Goal: Information Seeking & Learning: Learn about a topic

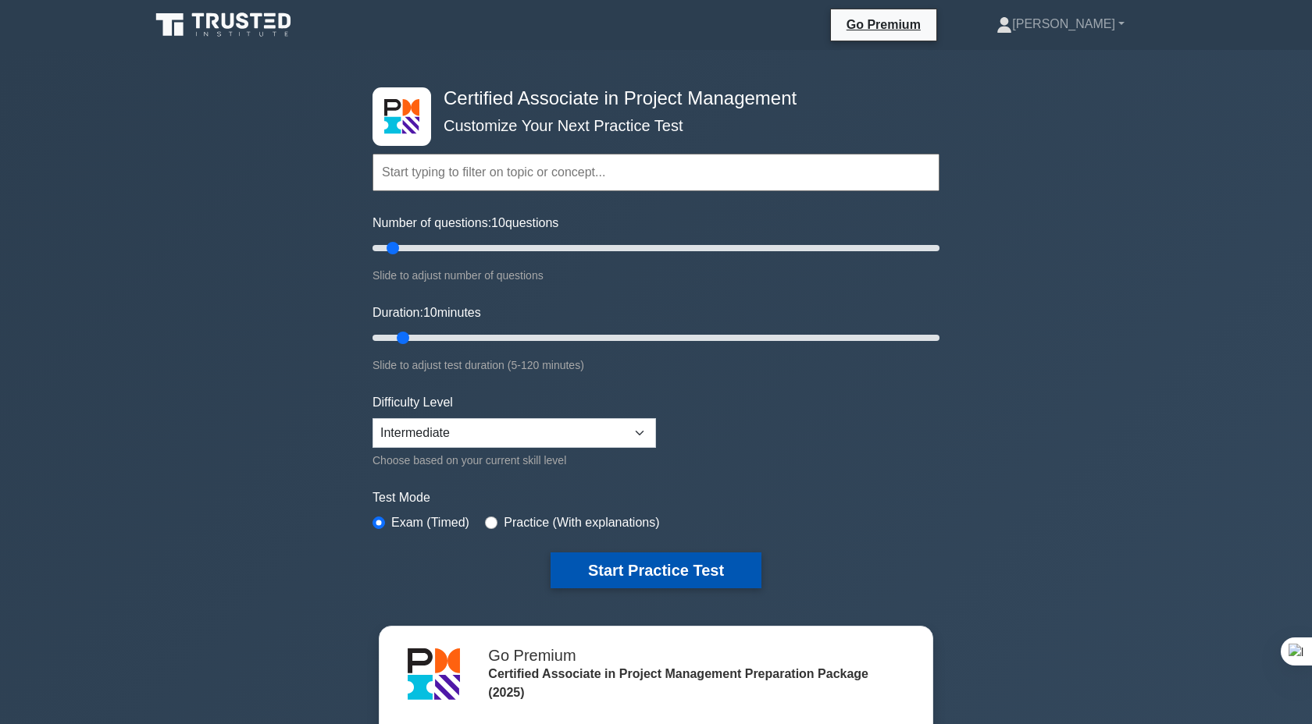
click at [629, 571] on button "Start Practice Test" at bounding box center [655, 571] width 211 height 36
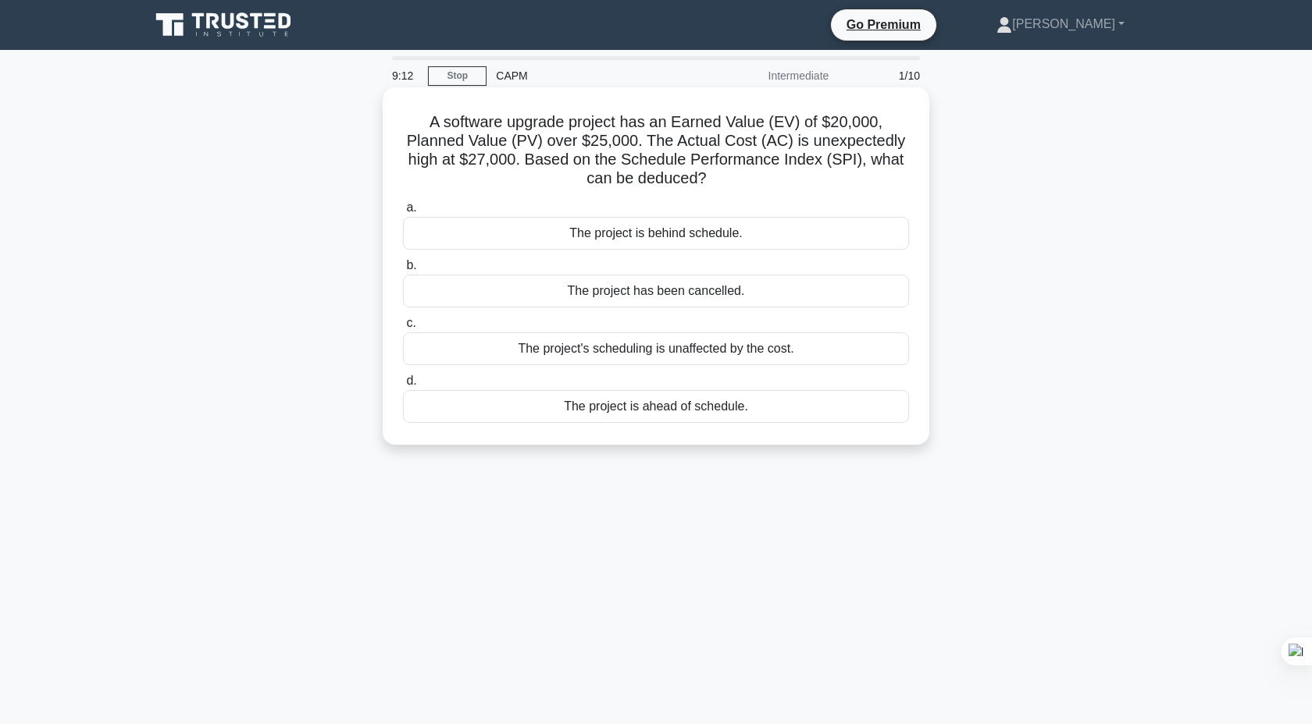
click at [671, 353] on div "The project's scheduling is unaffected by the cost." at bounding box center [656, 349] width 506 height 33
click at [403, 329] on input "c. The project's scheduling is unaffected by the cost." at bounding box center [403, 324] width 0 height 10
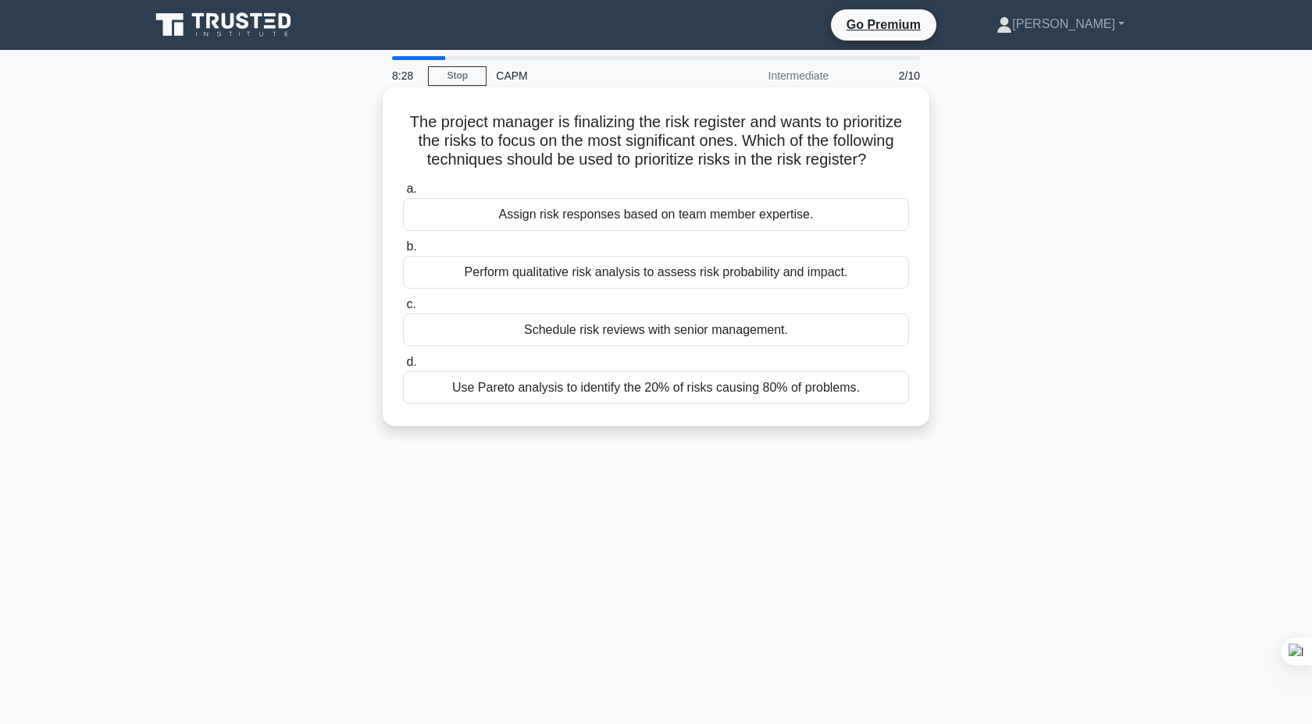
click at [585, 394] on div "Use Pareto analysis to identify the 20% of risks causing 80% of problems." at bounding box center [656, 388] width 506 height 33
click at [403, 368] on input "d. Use Pareto analysis to identify the 20% of risks causing 80% of problems." at bounding box center [403, 363] width 0 height 10
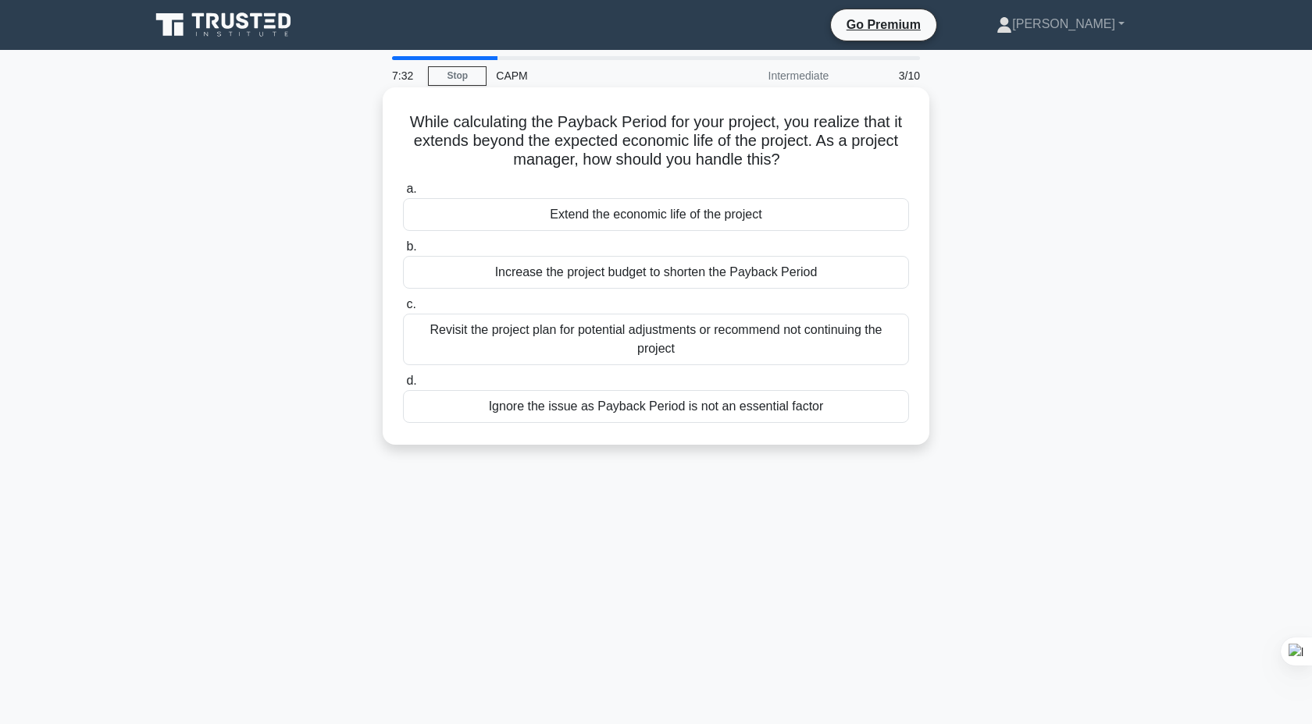
click at [616, 337] on div "Revisit the project plan for potential adjustments or recommend not continuing …" at bounding box center [656, 340] width 506 height 52
click at [403, 310] on input "c. Revisit the project plan for potential adjustments or recommend not continui…" at bounding box center [403, 305] width 0 height 10
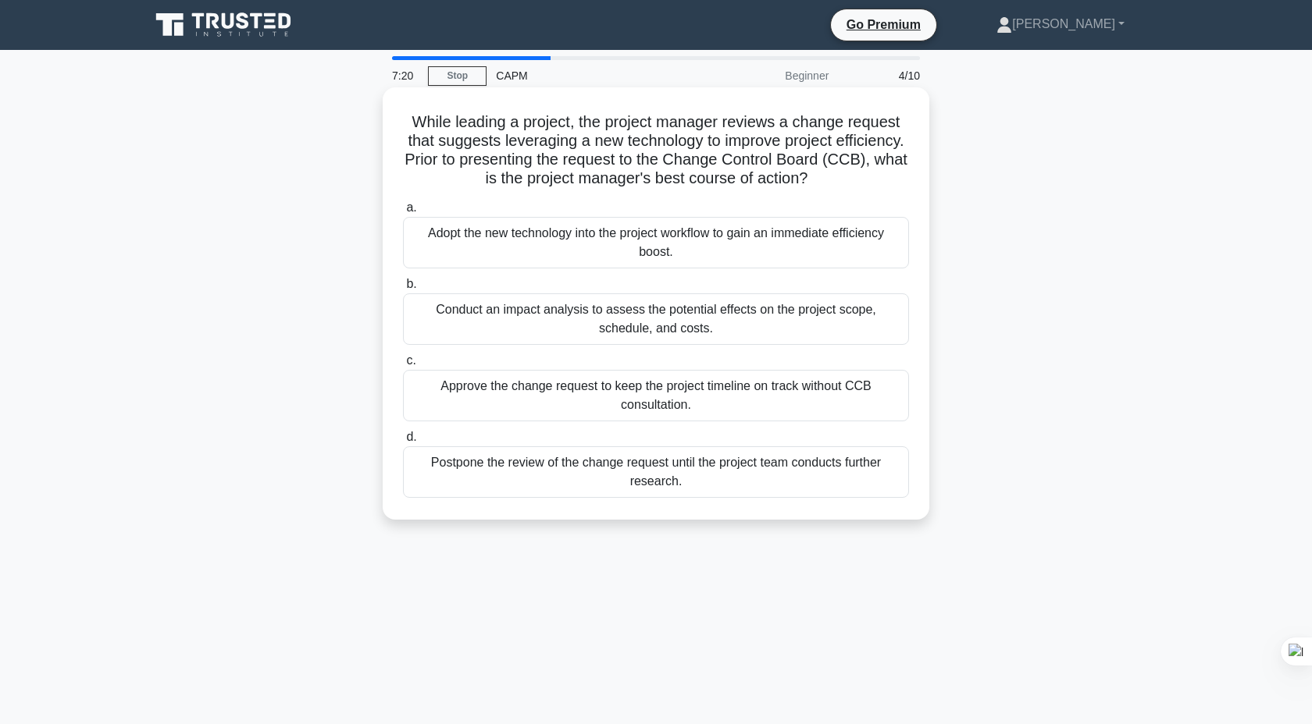
click at [530, 154] on h5 "While leading a project, the project manager reviews a change request that sugg…" at bounding box center [655, 150] width 509 height 77
click at [613, 316] on div "Conduct an impact analysis to assess the potential effects on the project scope…" at bounding box center [656, 320] width 506 height 52
click at [403, 290] on input "b. Conduct an impact analysis to assess the potential effects on the project sc…" at bounding box center [403, 284] width 0 height 10
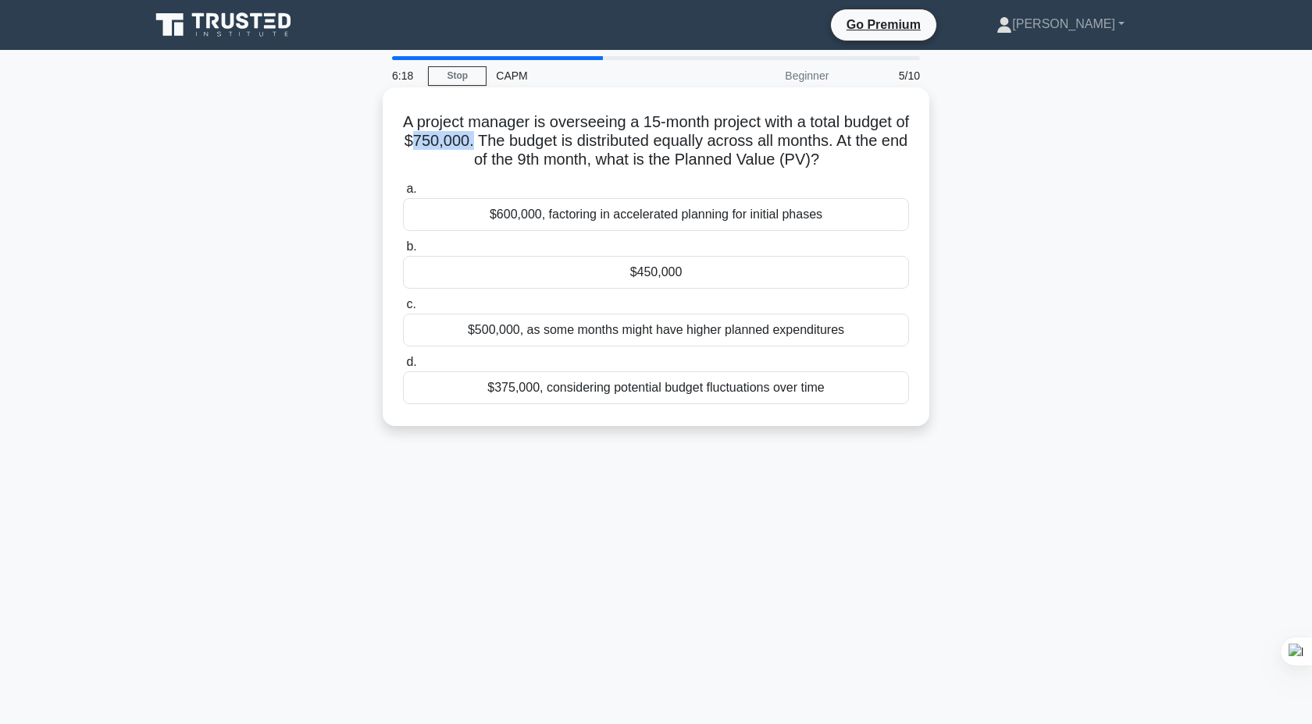
drag, startPoint x: 436, startPoint y: 141, endPoint x: 497, endPoint y: 144, distance: 60.2
click at [497, 144] on h5 "A project manager is overseeing a 15-month project with a total budget of $750,…" at bounding box center [655, 141] width 509 height 58
copy h5 "750,000."
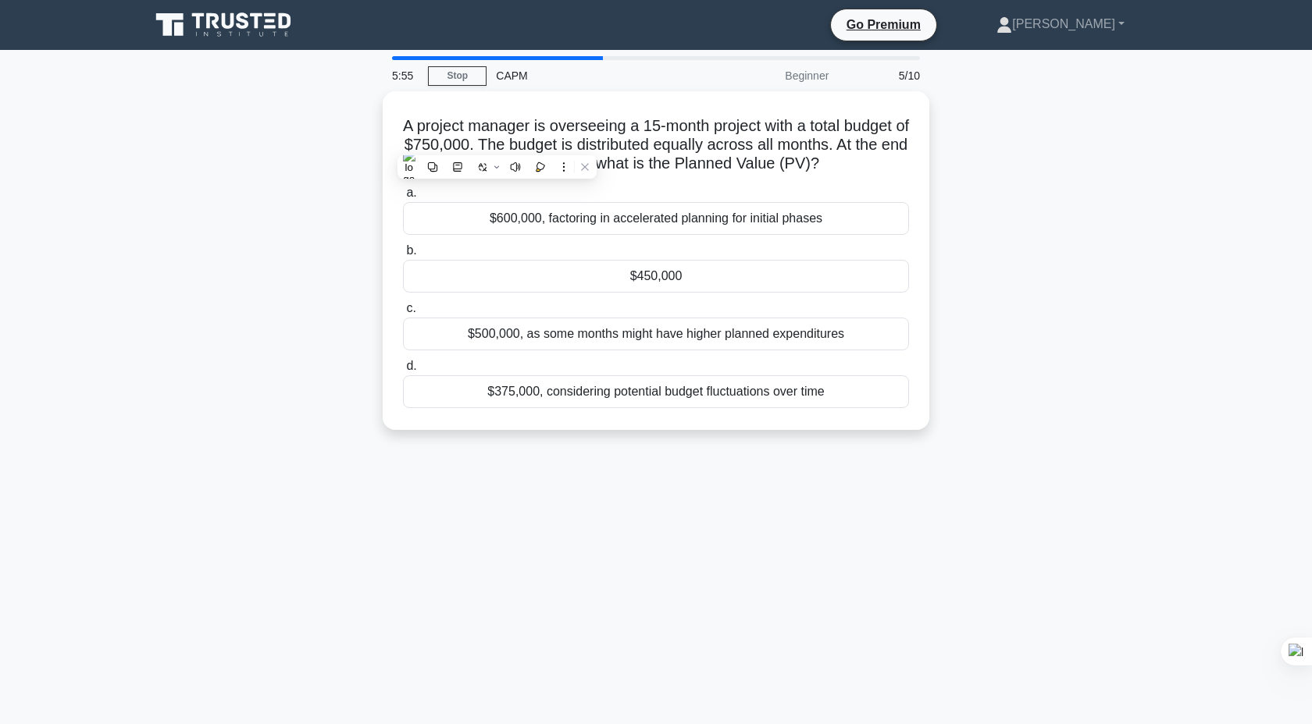
click at [1043, 176] on div "A project manager is overseeing a 15-month project with a total budget of $750,…" at bounding box center [656, 270] width 1030 height 358
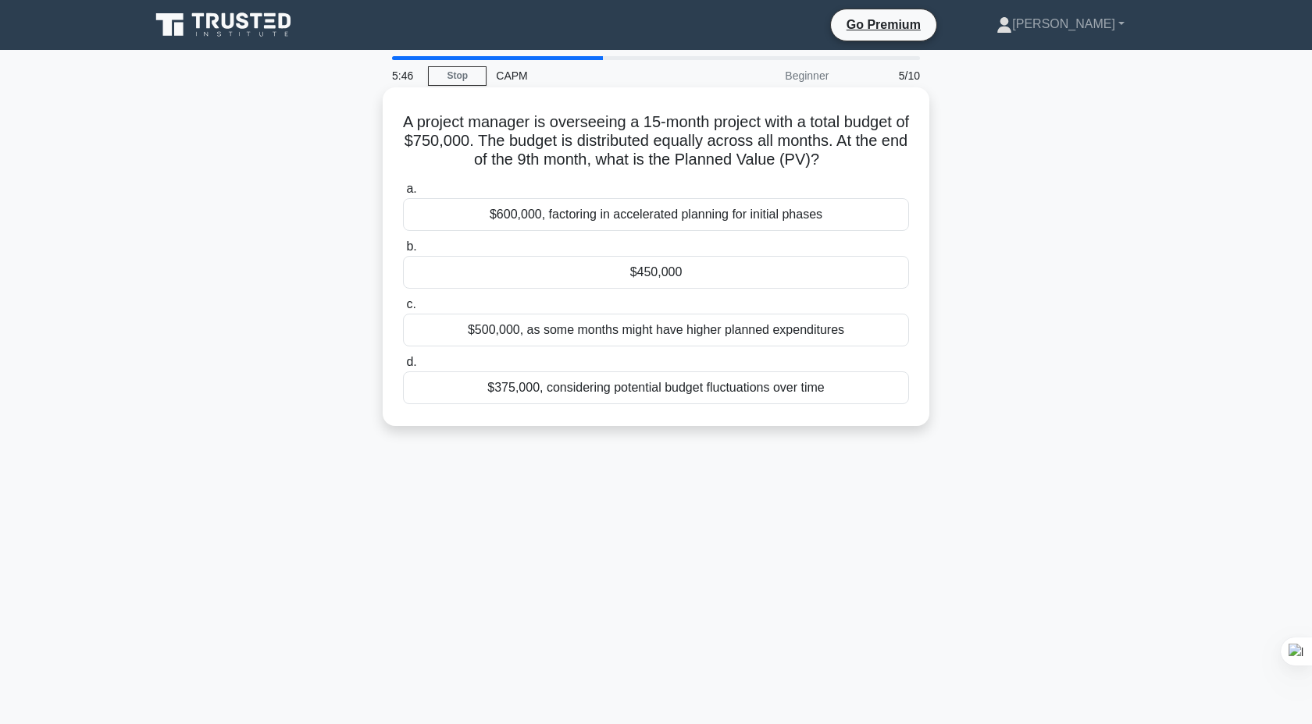
click at [672, 283] on div "$450,000" at bounding box center [656, 272] width 506 height 33
click at [403, 252] on input "b. $450,000" at bounding box center [403, 247] width 0 height 10
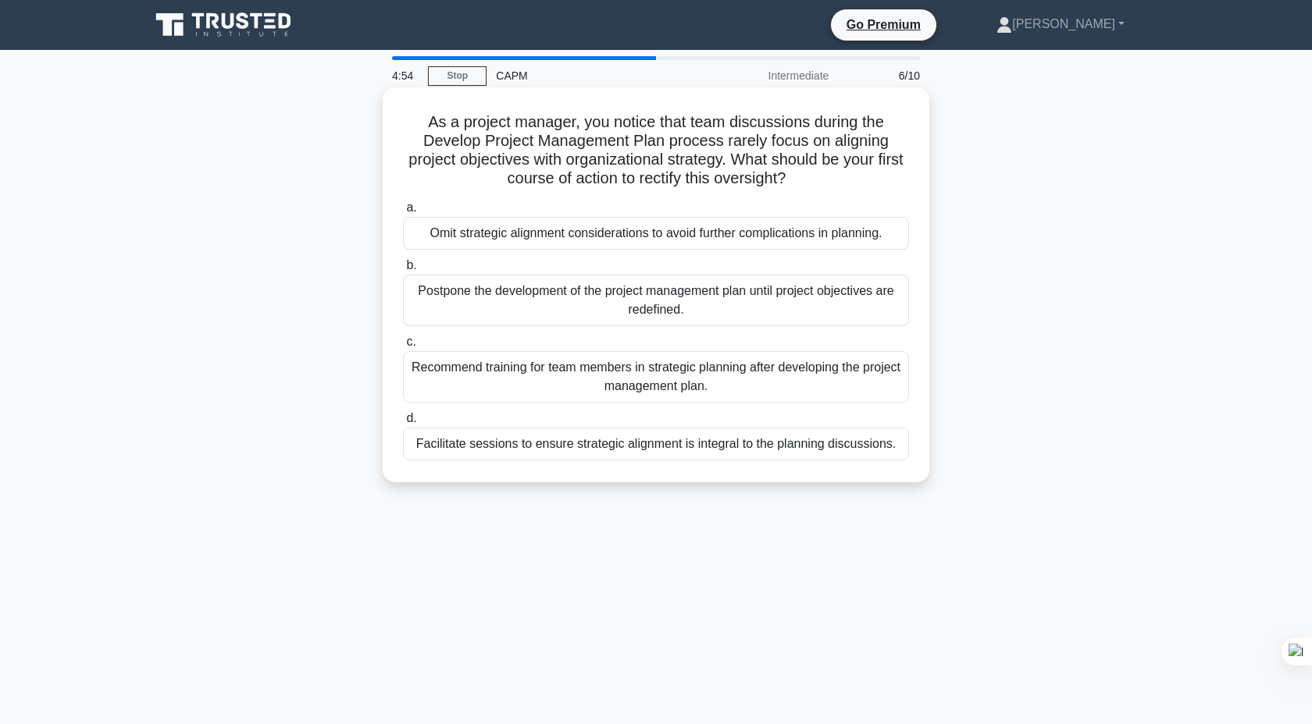
click at [535, 372] on div "Recommend training for team members in strategic planning after developing the …" at bounding box center [656, 377] width 506 height 52
click at [403, 347] on input "c. Recommend training for team members in strategic planning after developing t…" at bounding box center [403, 342] width 0 height 10
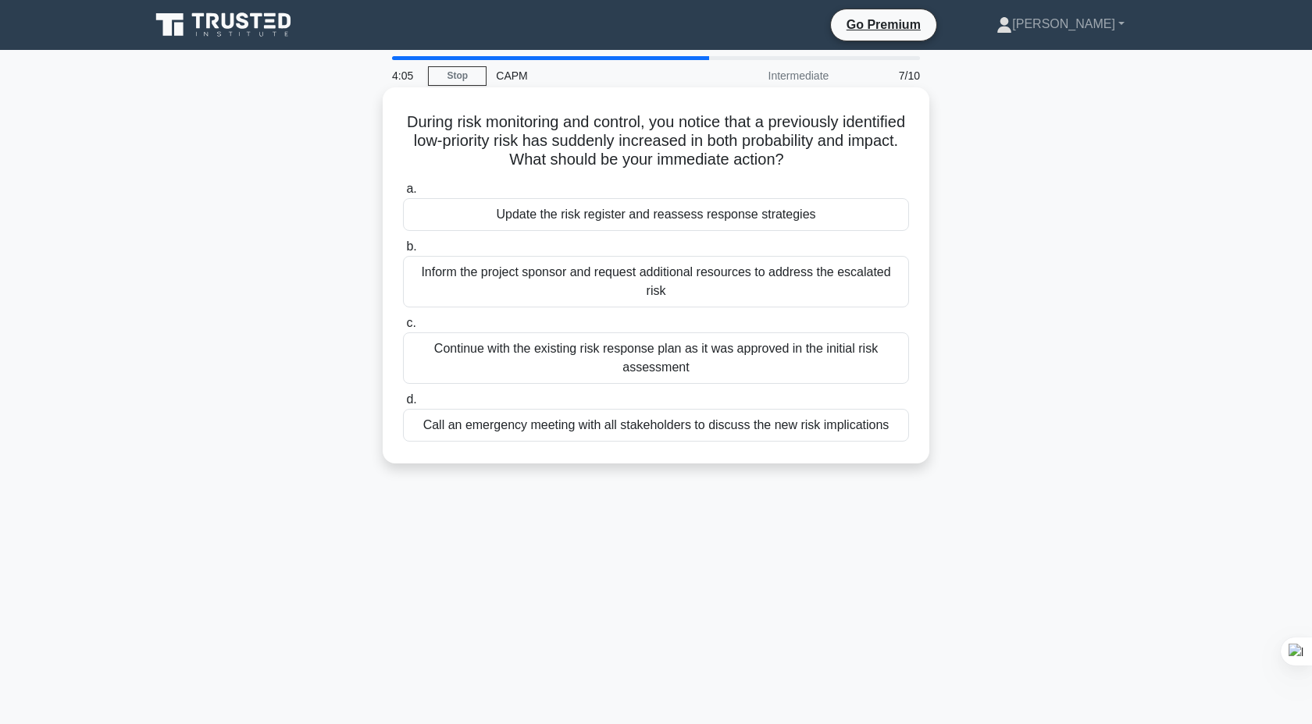
click at [753, 219] on div "Update the risk register and reassess response strategies" at bounding box center [656, 214] width 506 height 33
click at [403, 194] on input "a. Update the risk register and reassess response strategies" at bounding box center [403, 189] width 0 height 10
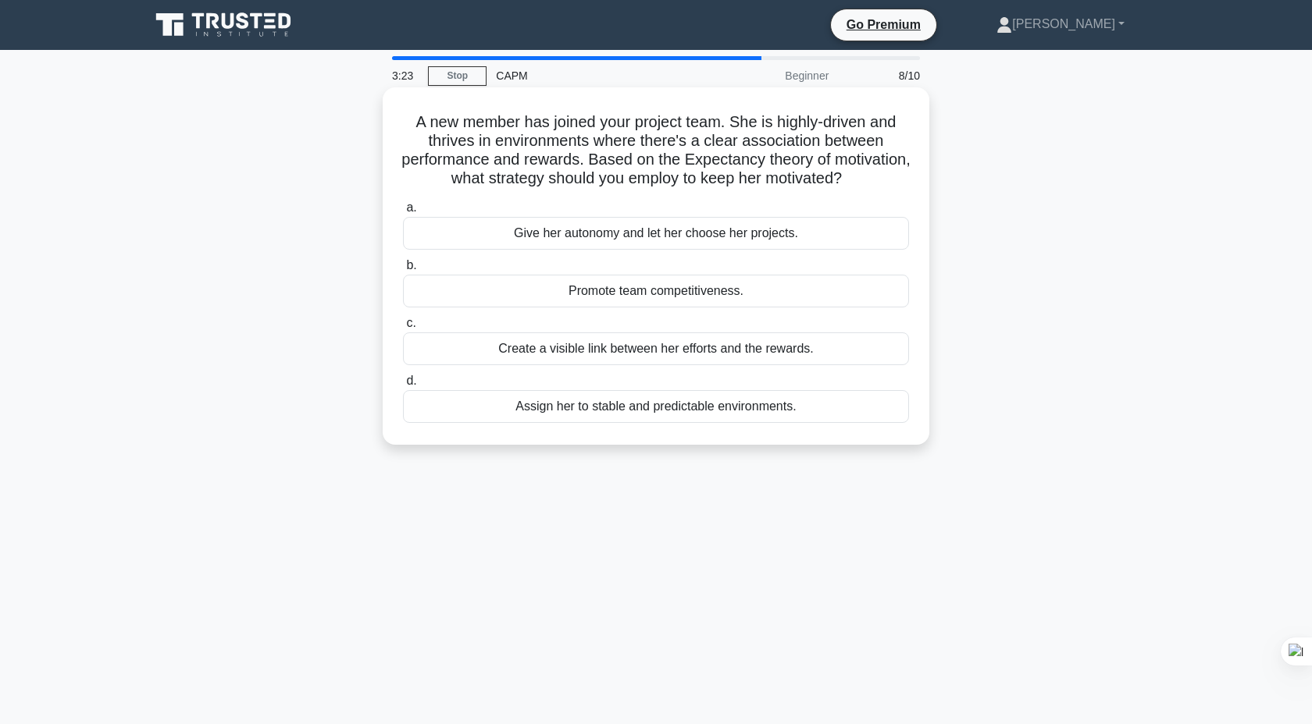
click at [726, 297] on div "Promote team competitiveness." at bounding box center [656, 291] width 506 height 33
click at [403, 271] on input "b. Promote team competitiveness." at bounding box center [403, 266] width 0 height 10
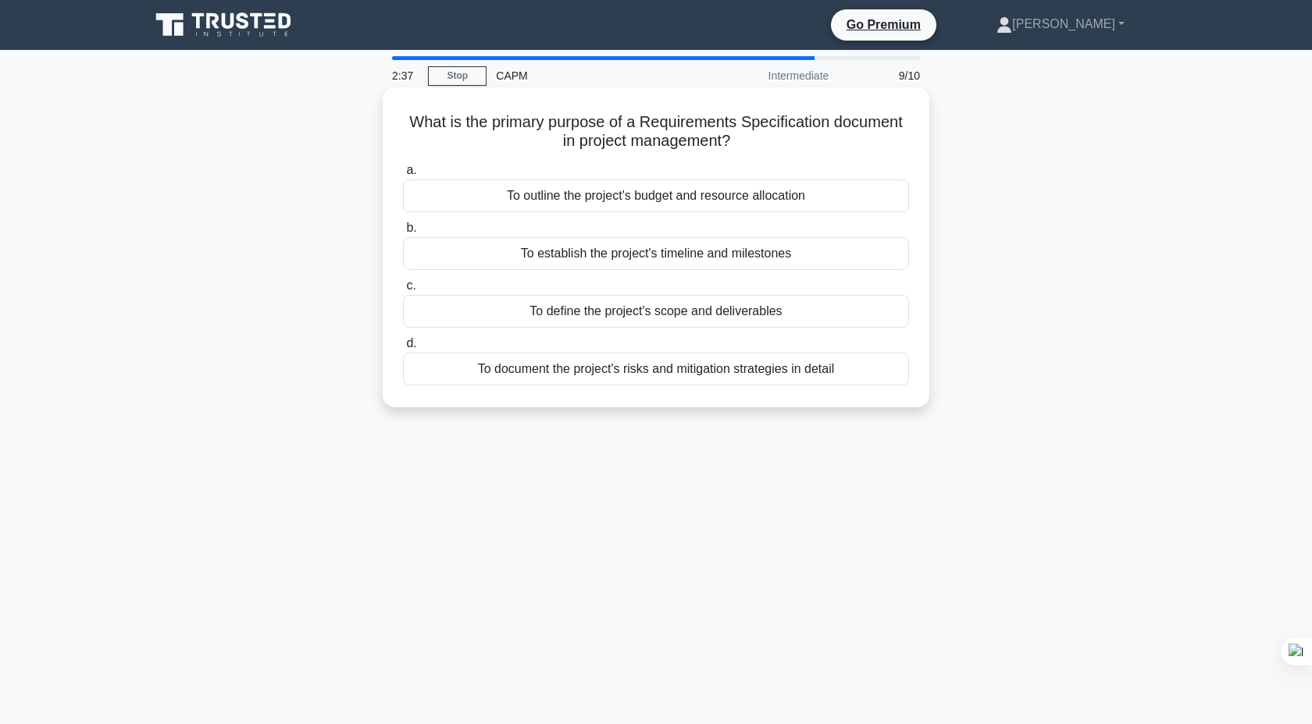
click at [760, 198] on div "To outline the project's budget and resource allocation" at bounding box center [656, 196] width 506 height 33
click at [403, 176] on input "a. To outline the project's budget and resource allocation" at bounding box center [403, 171] width 0 height 10
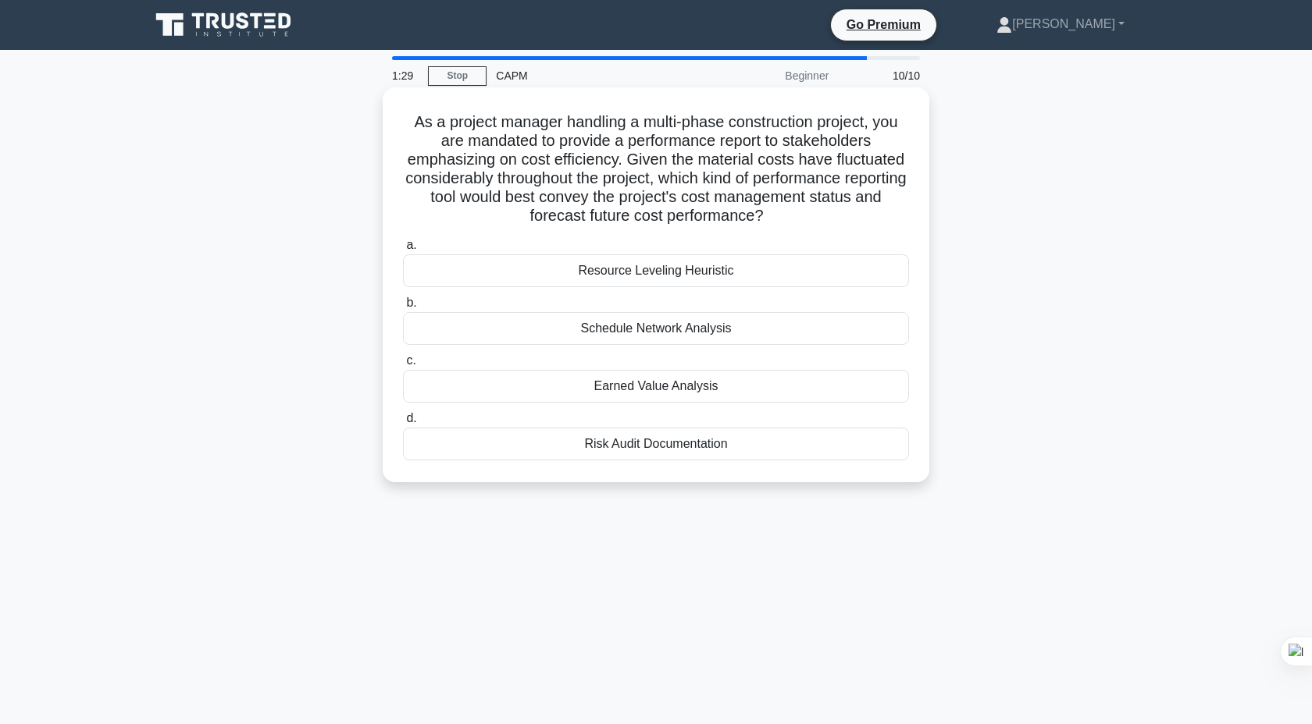
click at [607, 275] on div "Resource Leveling Heuristic" at bounding box center [656, 270] width 506 height 33
click at [403, 251] on input "a. Resource Leveling Heuristic" at bounding box center [403, 245] width 0 height 10
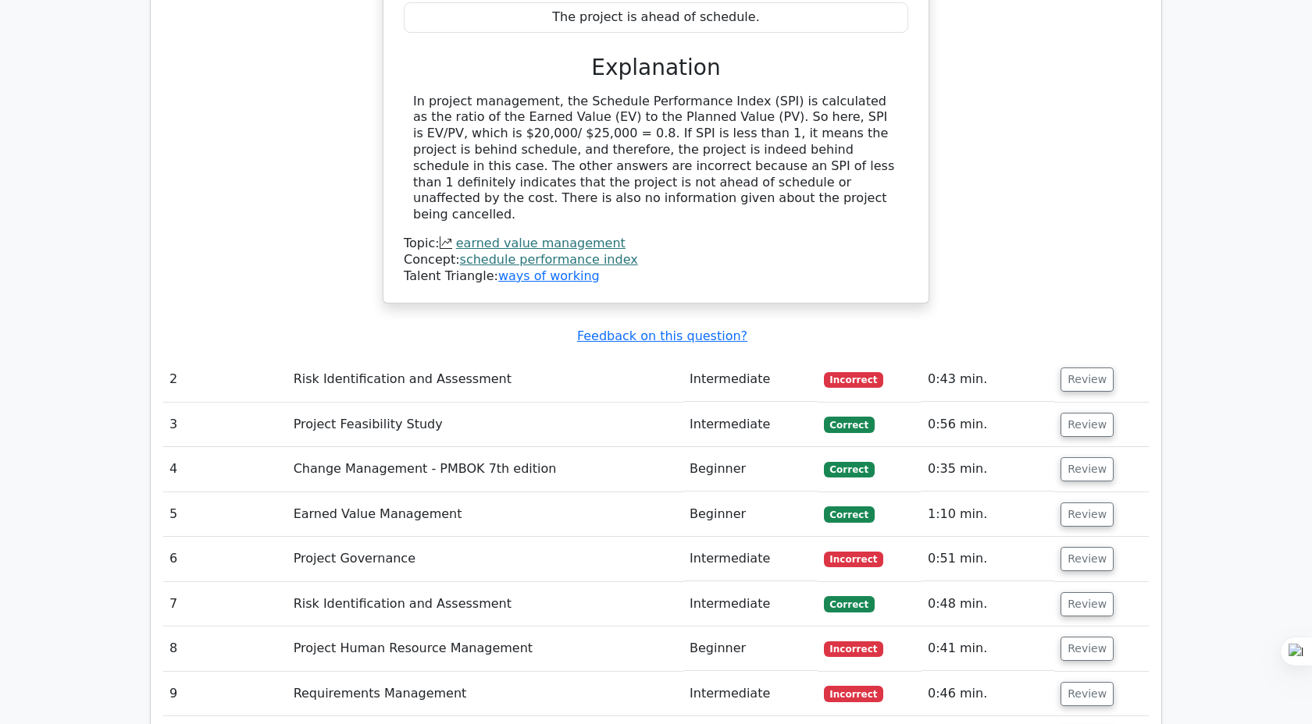
scroll to position [1764, 0]
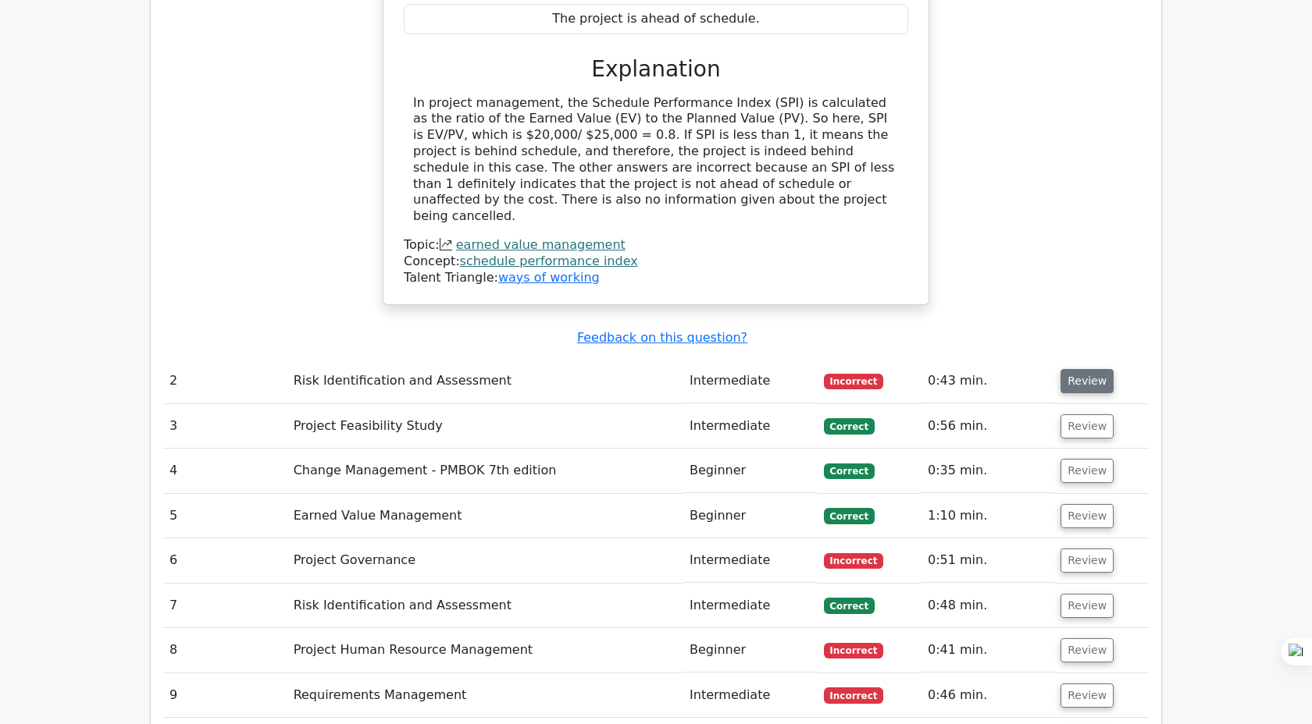
click at [1085, 369] on button "Review" at bounding box center [1086, 381] width 53 height 24
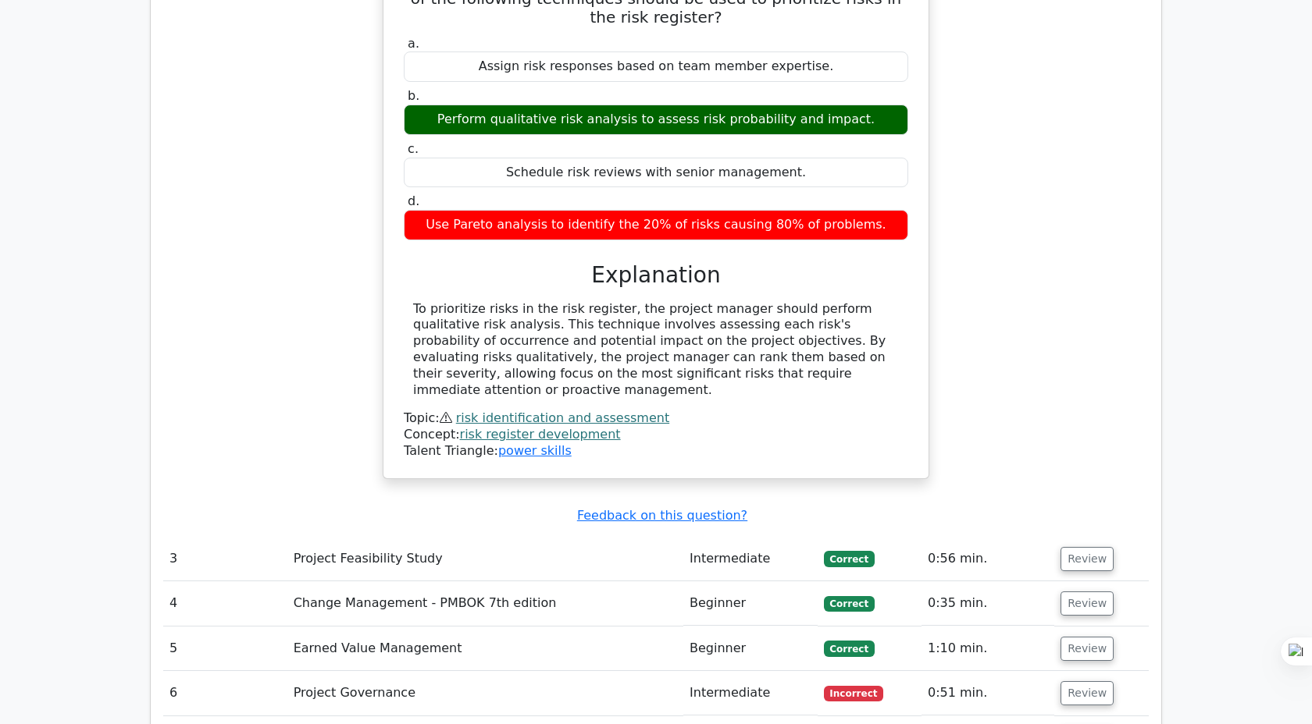
scroll to position [2240, 0]
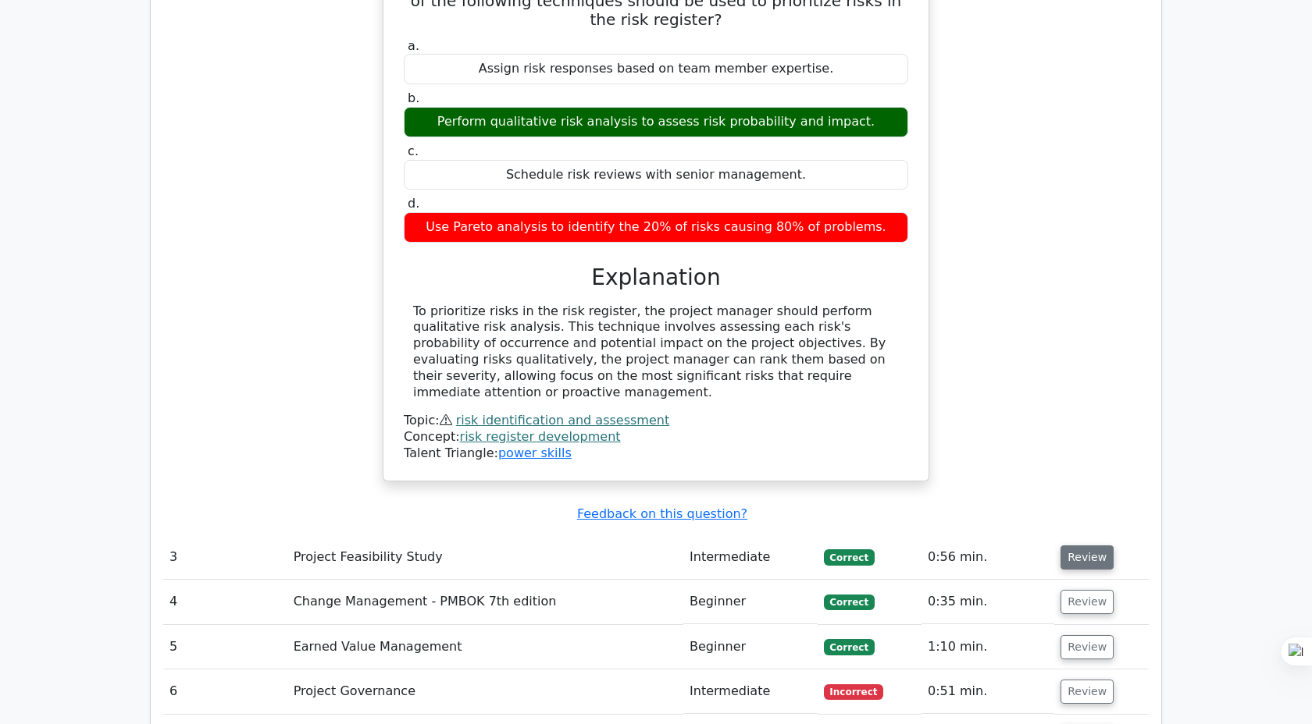
click at [1077, 546] on button "Review" at bounding box center [1086, 558] width 53 height 24
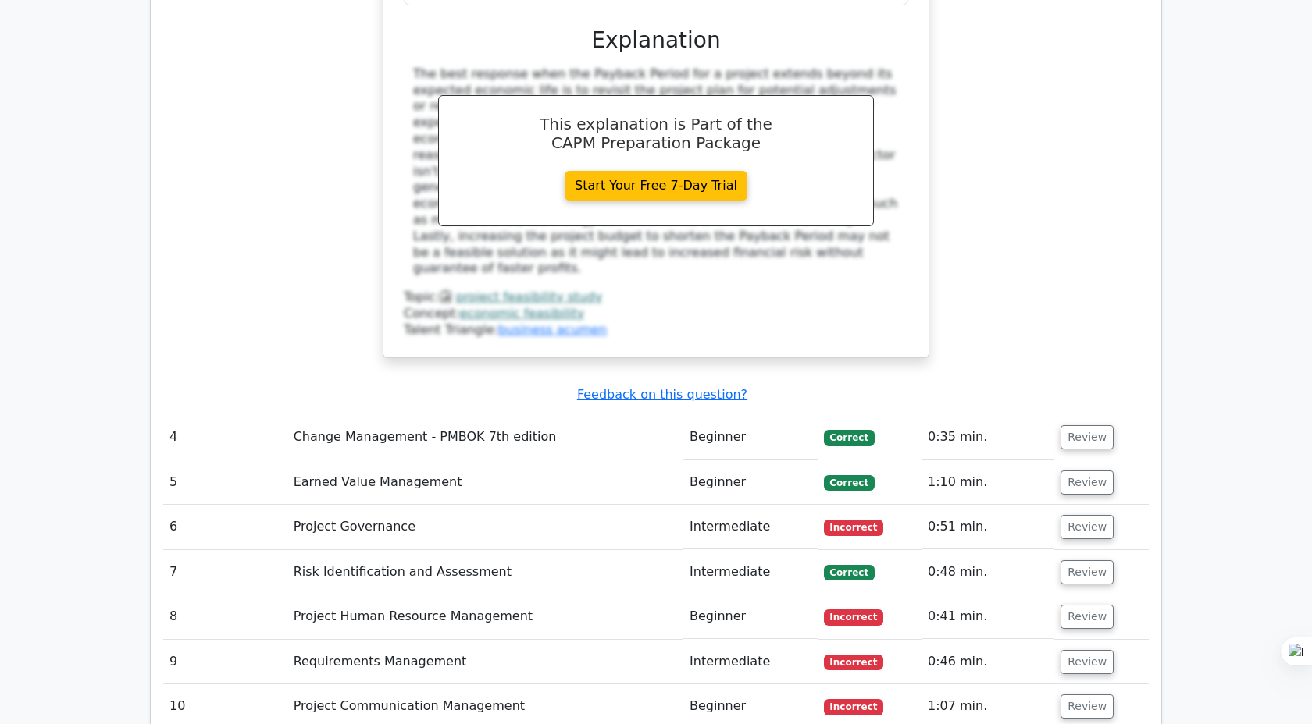
scroll to position [3121, 0]
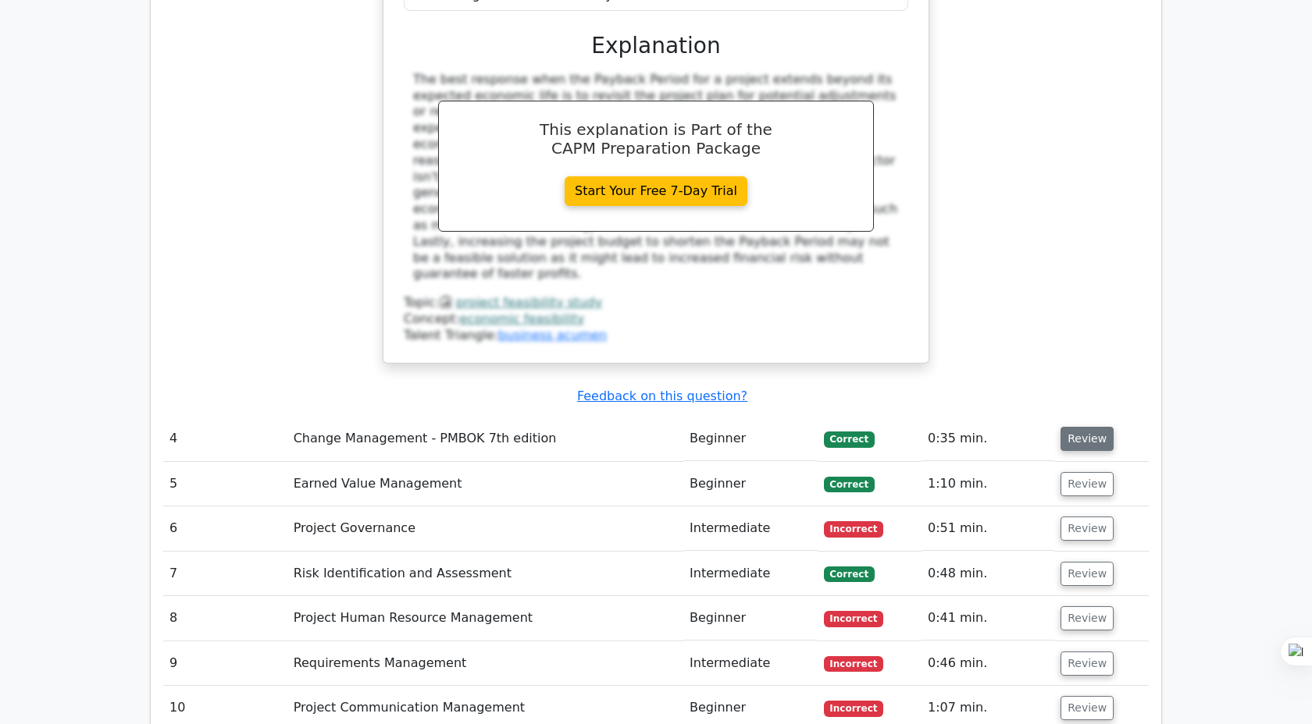
click at [1087, 427] on button "Review" at bounding box center [1086, 439] width 53 height 24
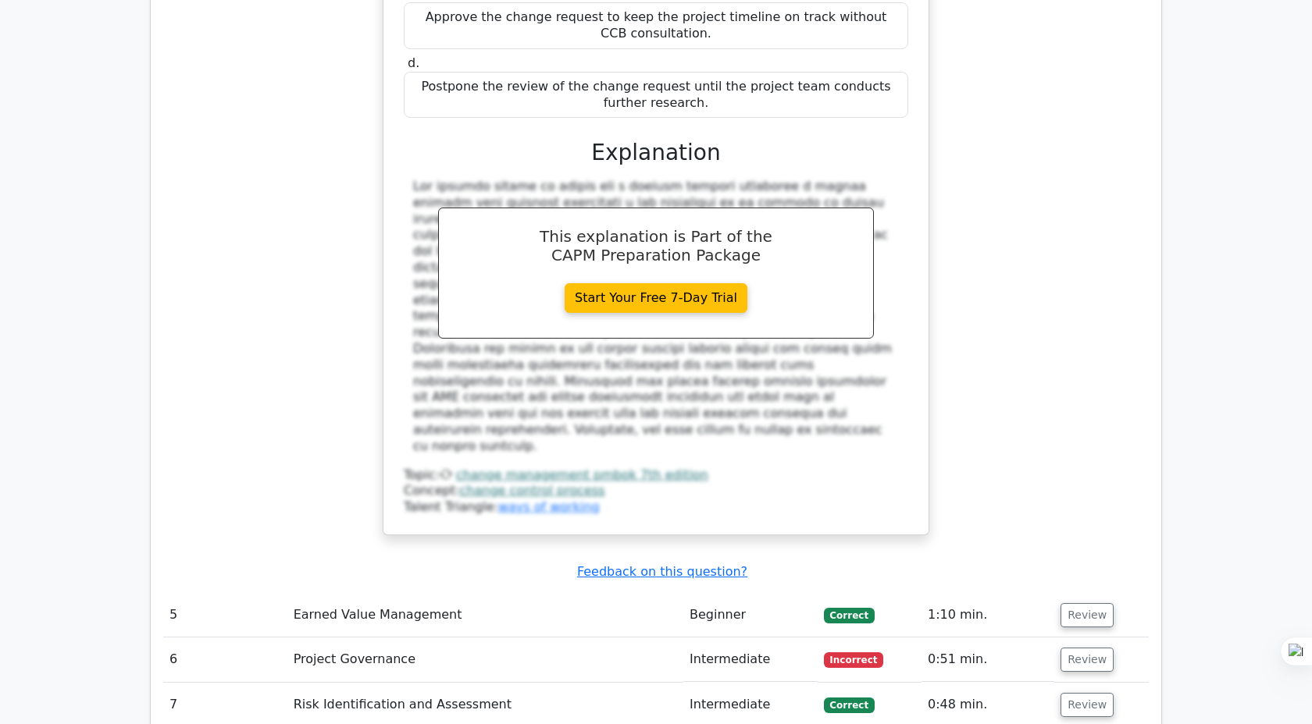
scroll to position [3888, 0]
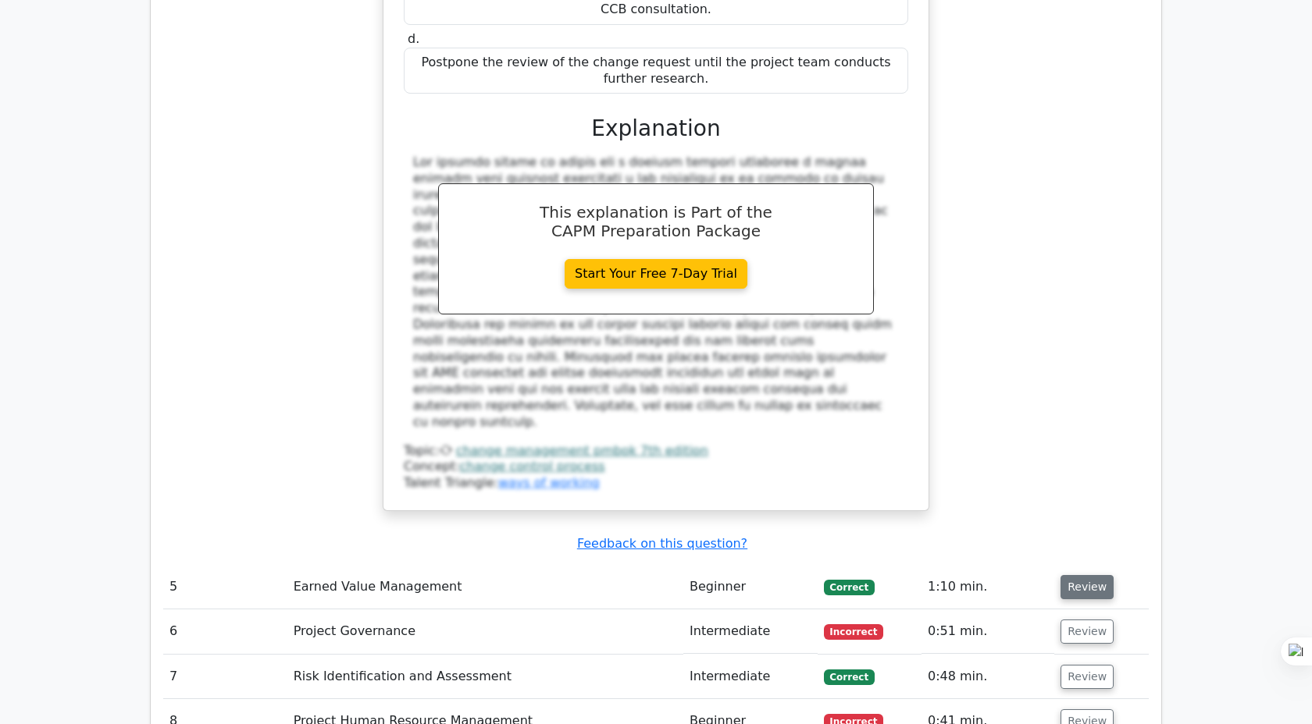
click at [1074, 575] on button "Review" at bounding box center [1086, 587] width 53 height 24
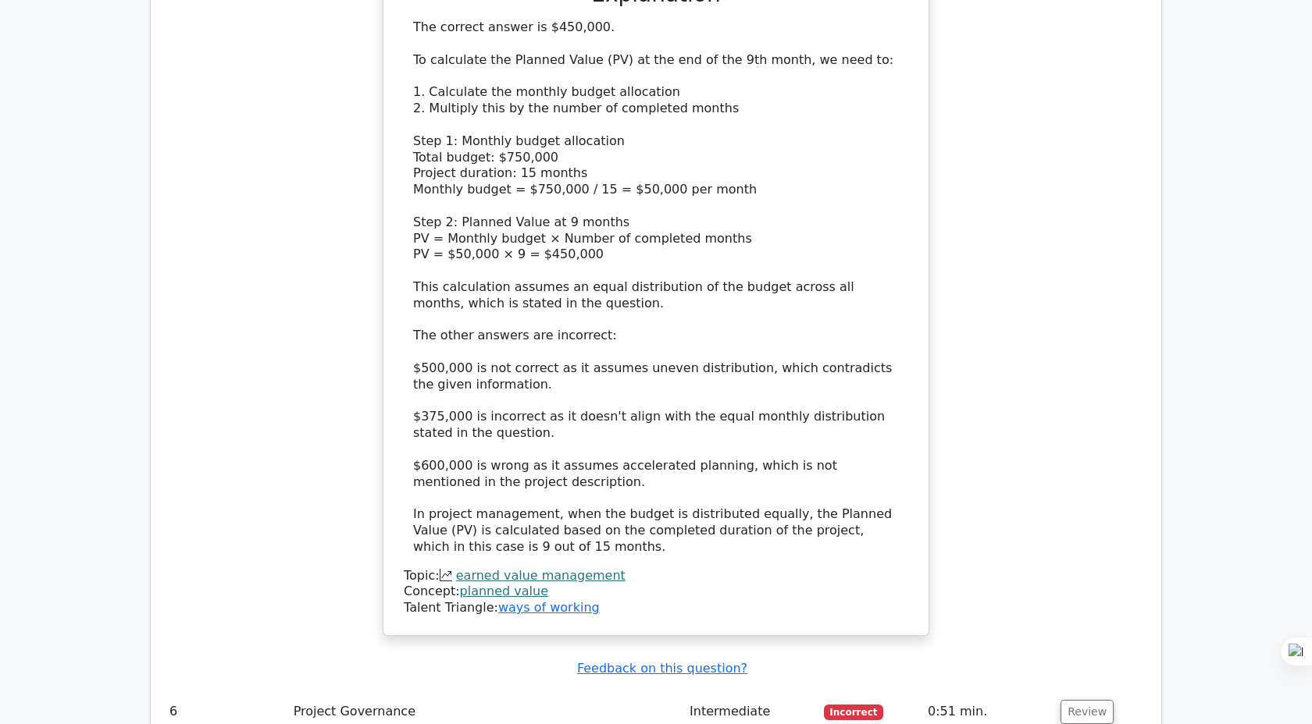
scroll to position [4942, 0]
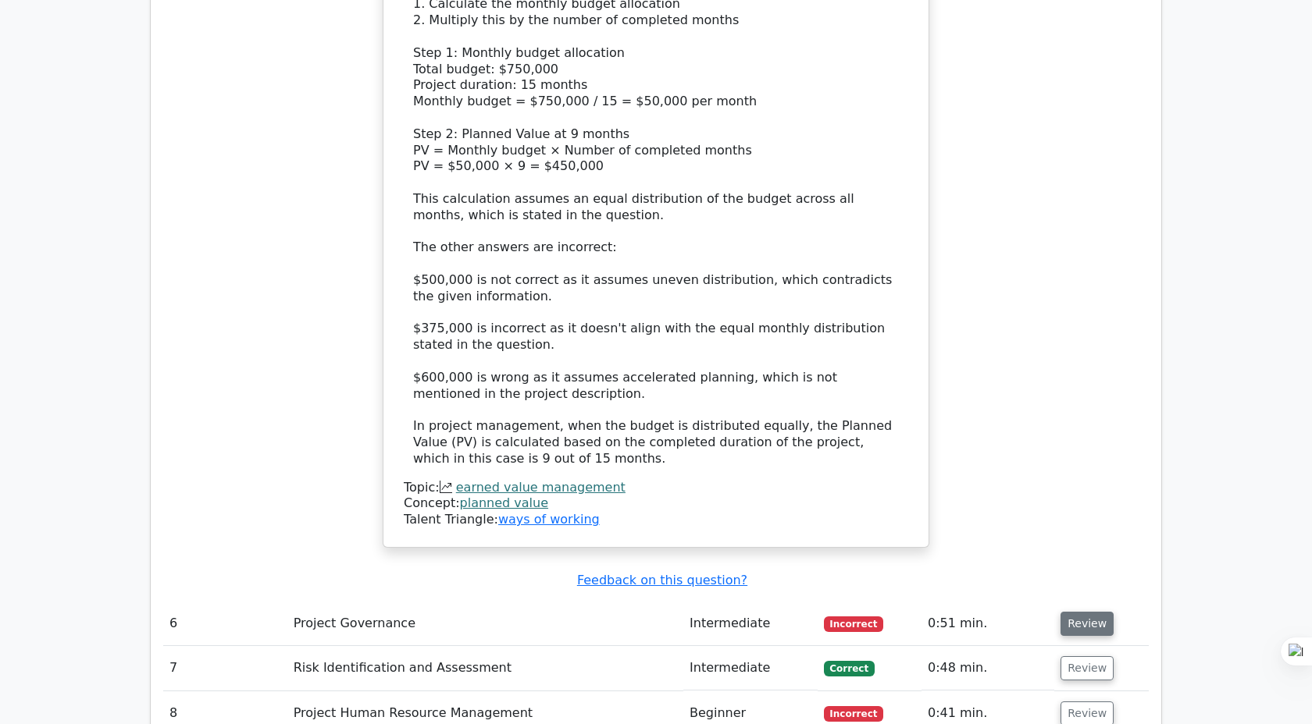
click at [1072, 612] on button "Review" at bounding box center [1086, 624] width 53 height 24
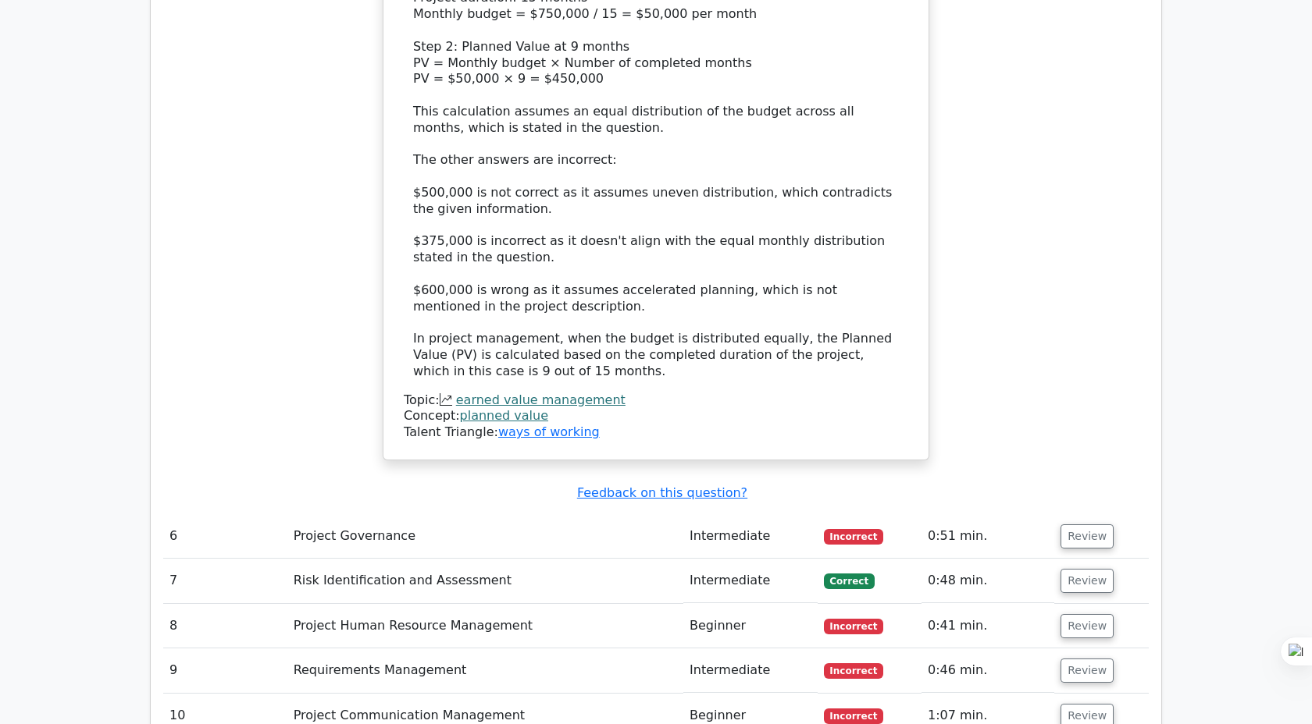
scroll to position [5030, 0]
click at [1080, 524] on button "Review" at bounding box center [1086, 536] width 53 height 24
click at [1062, 524] on button "Review" at bounding box center [1086, 536] width 53 height 24
click at [827, 514] on td "Incorrect" at bounding box center [869, 536] width 104 height 44
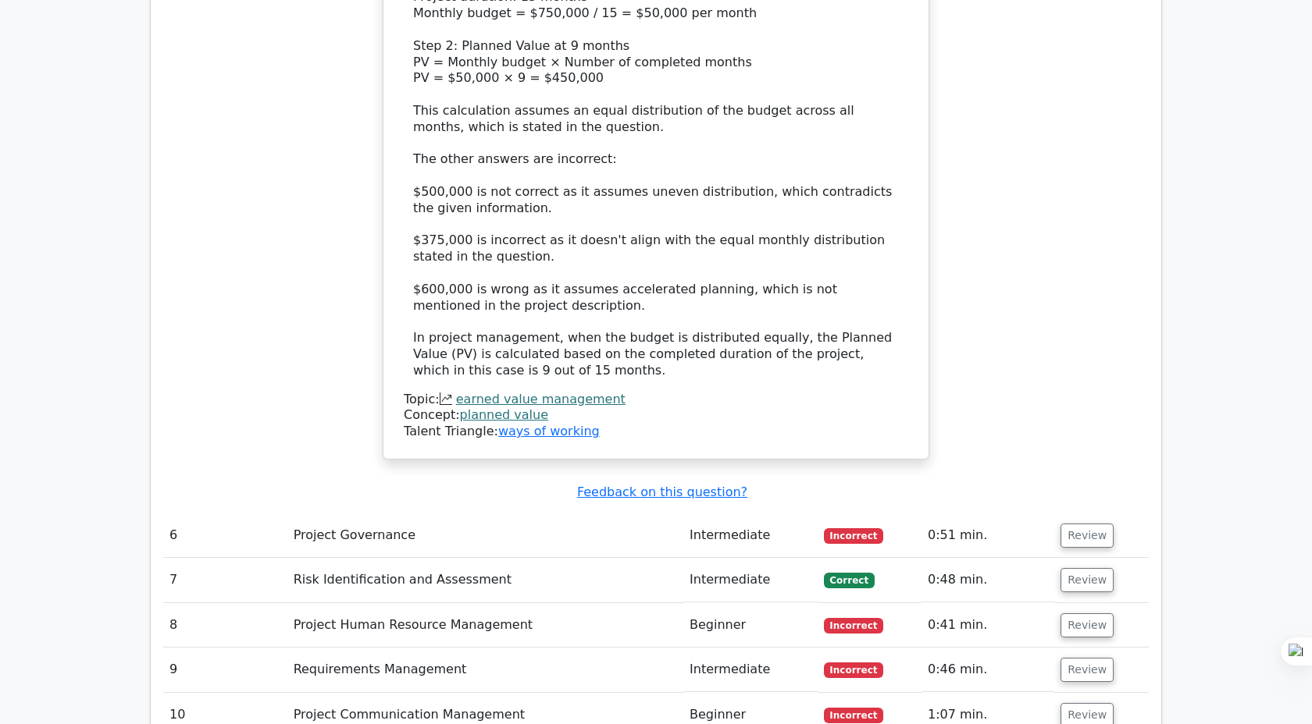
click at [827, 514] on td "Incorrect" at bounding box center [869, 536] width 104 height 44
click at [329, 514] on td "Project Governance" at bounding box center [485, 536] width 396 height 44
click at [1084, 568] on button "Review" at bounding box center [1086, 580] width 53 height 24
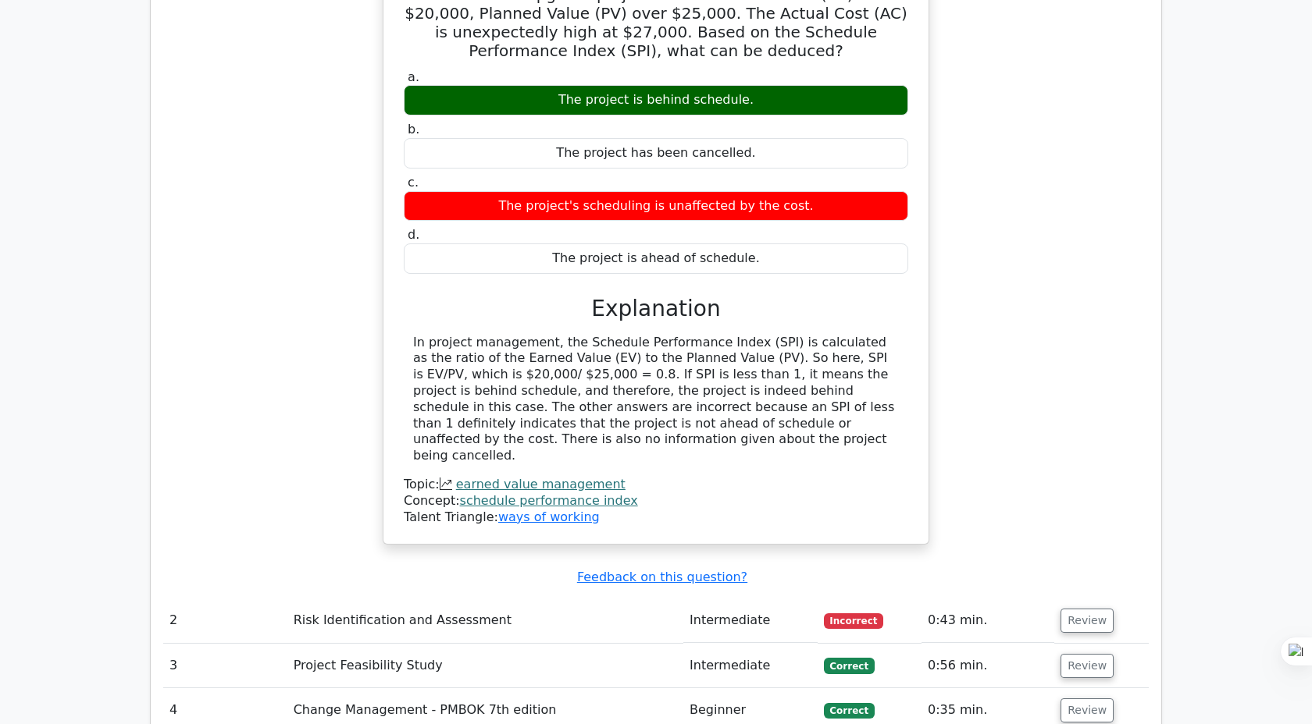
scroll to position [1657, 0]
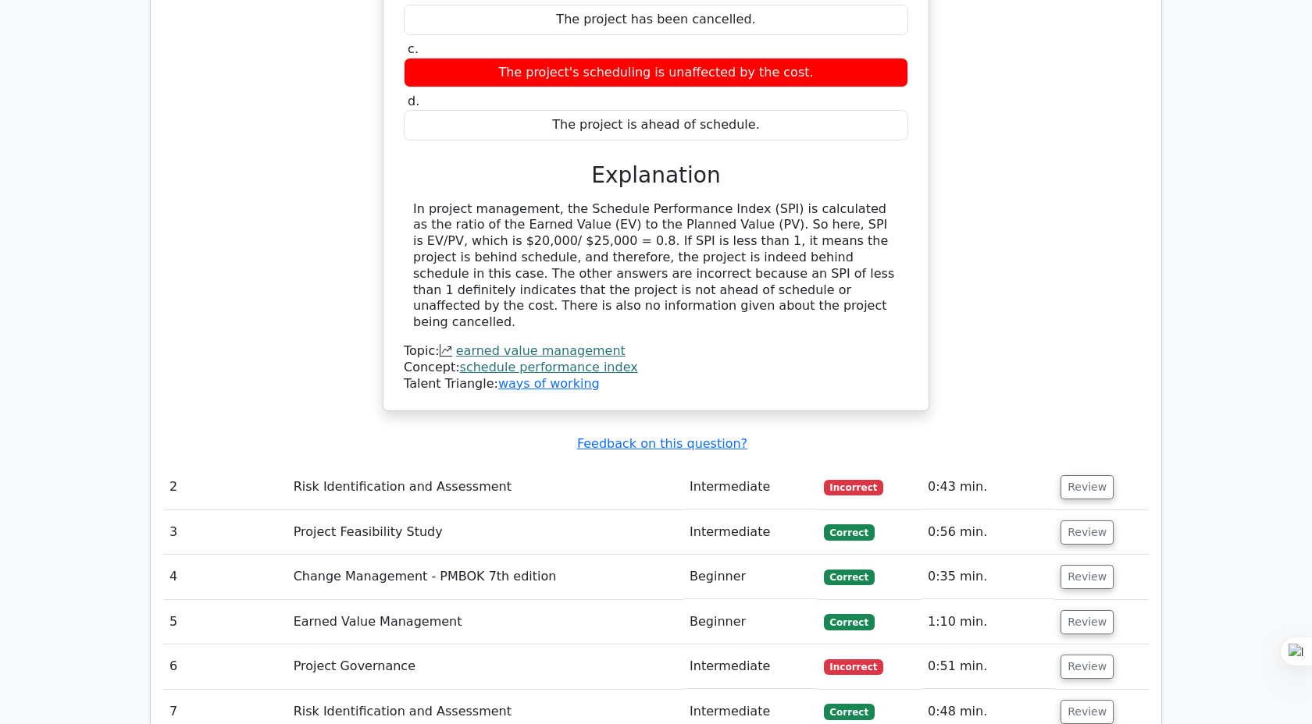
click at [1105, 465] on td "Review" at bounding box center [1101, 487] width 94 height 44
click at [1084, 475] on button "Review" at bounding box center [1086, 487] width 53 height 24
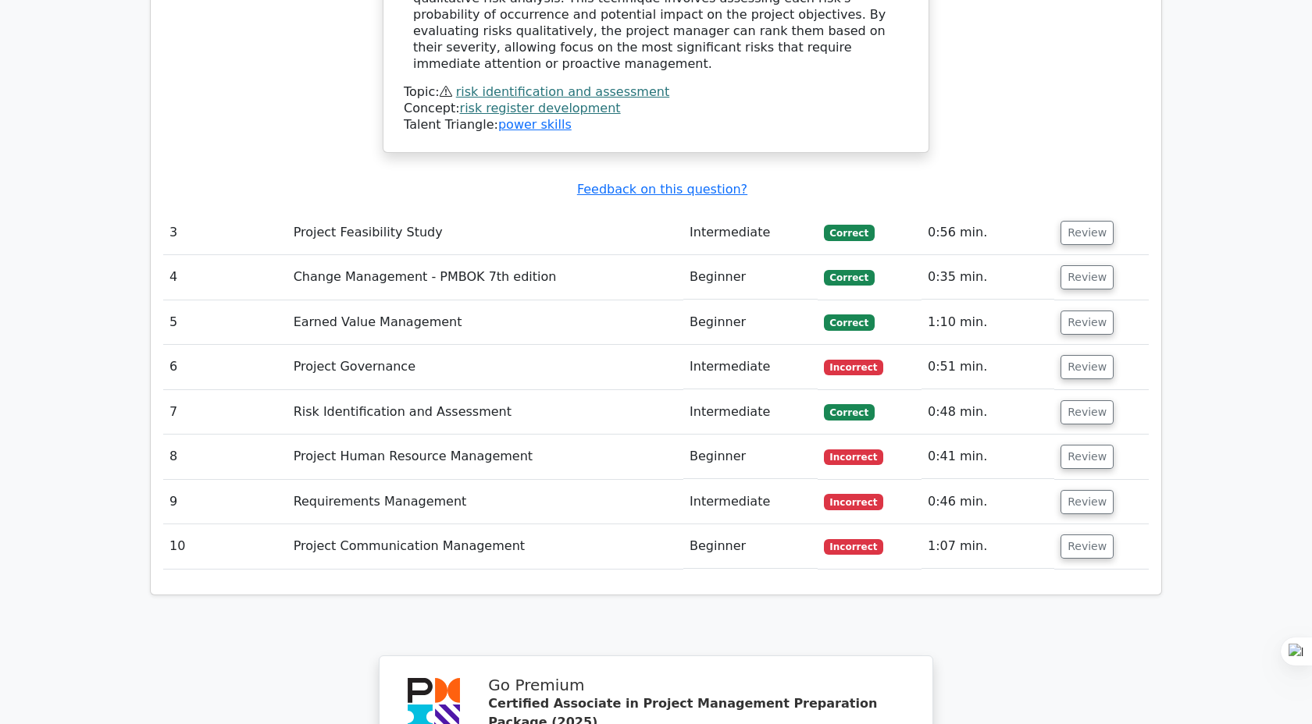
scroll to position [2550, 0]
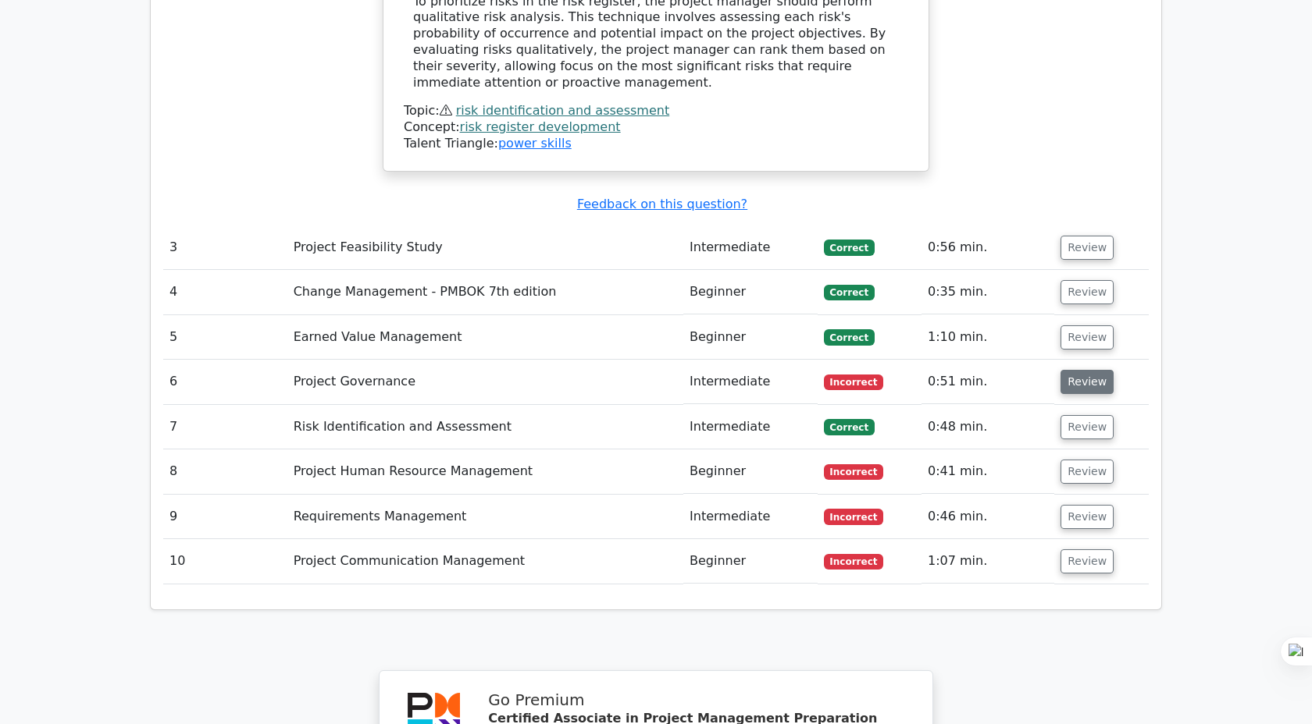
click at [1071, 370] on button "Review" at bounding box center [1086, 382] width 53 height 24
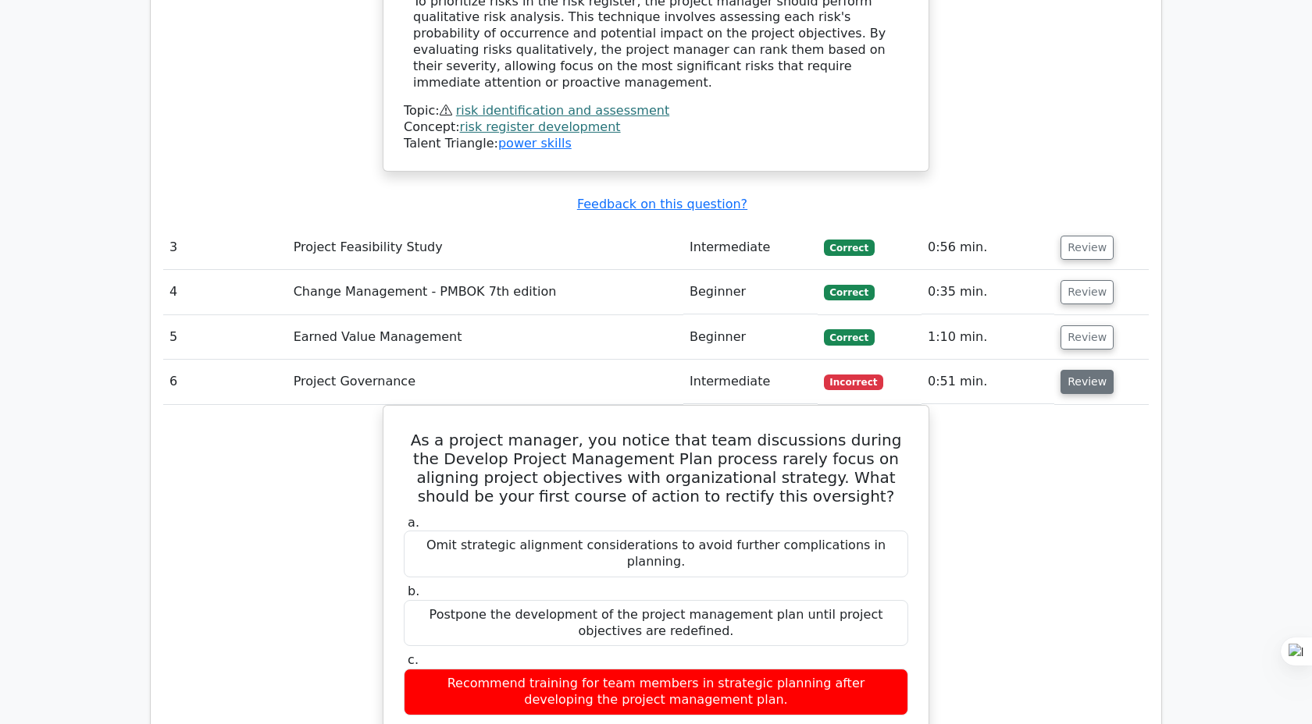
click at [1073, 370] on button "Review" at bounding box center [1086, 382] width 53 height 24
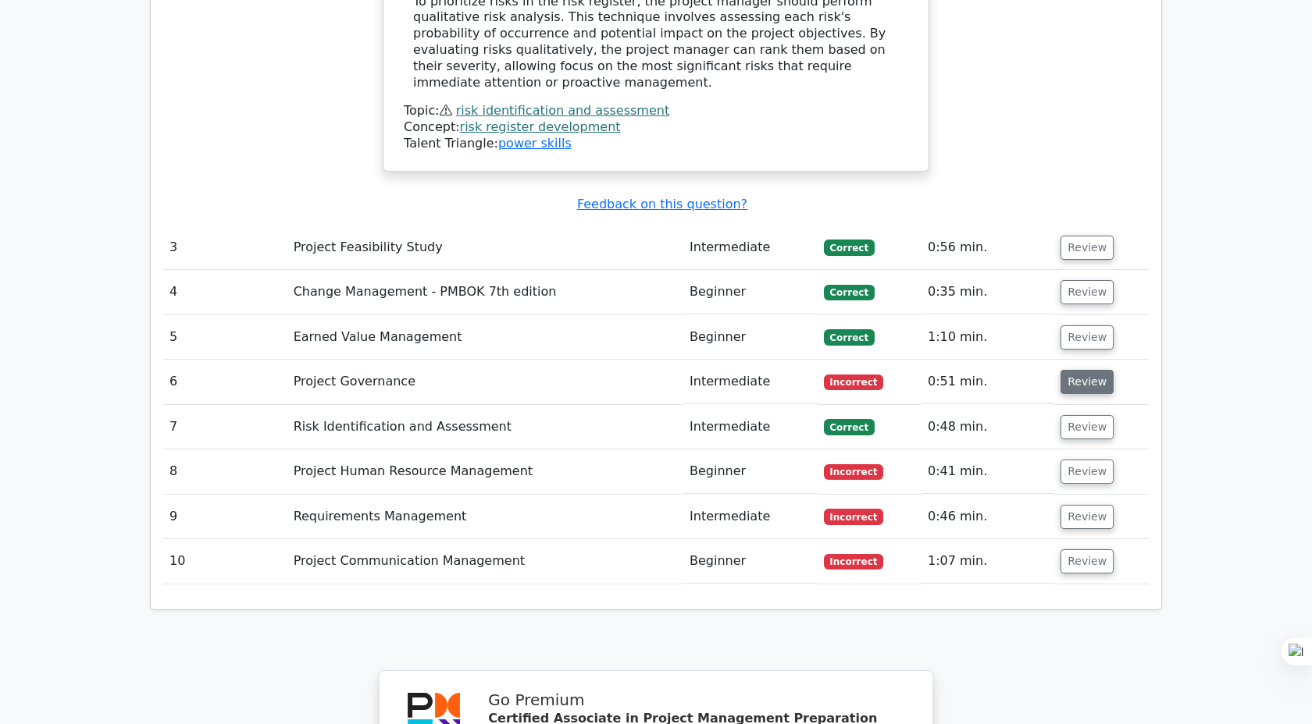
click at [1073, 370] on button "Review" at bounding box center [1086, 382] width 53 height 24
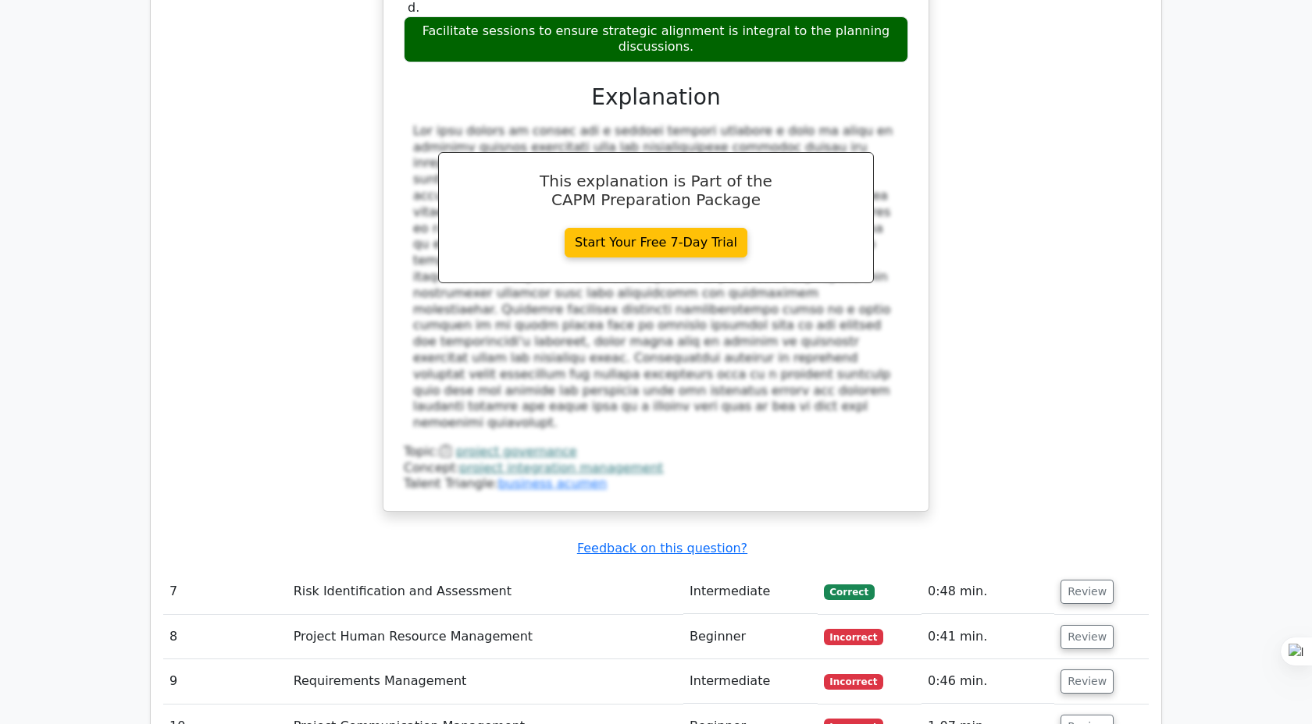
scroll to position [3269, 0]
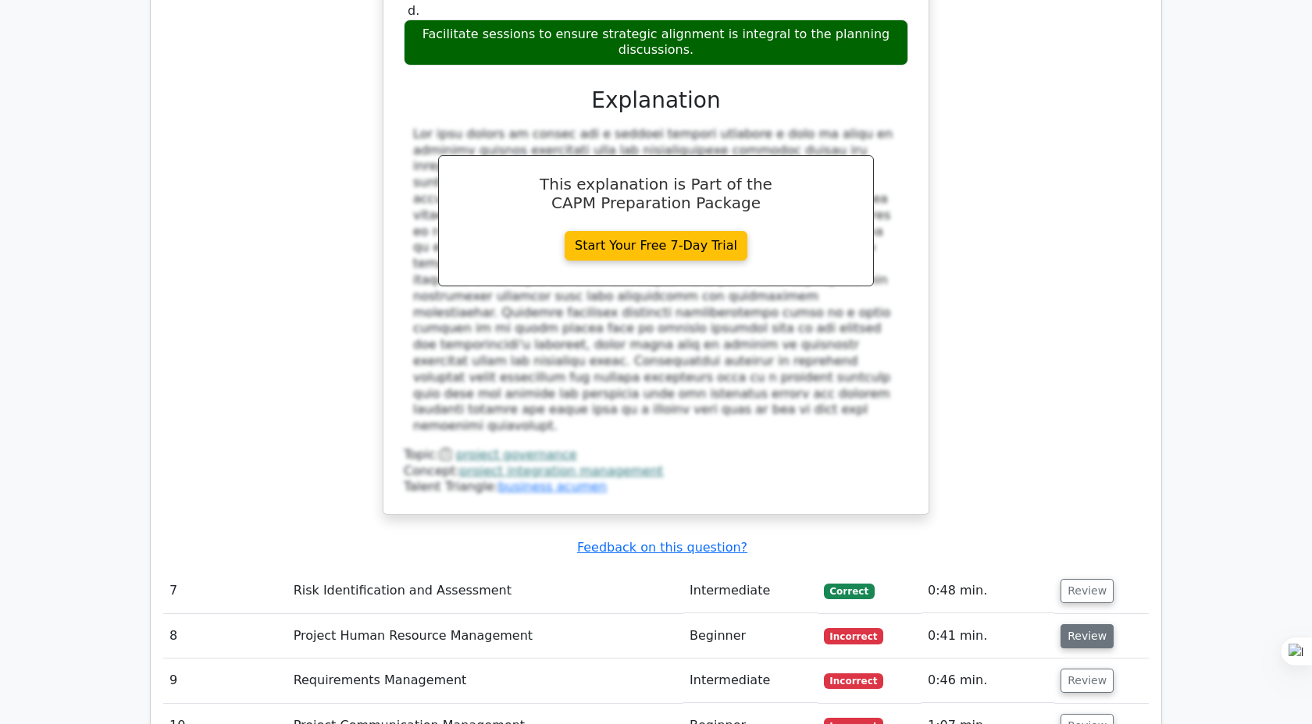
click at [1081, 625] on button "Review" at bounding box center [1086, 637] width 53 height 24
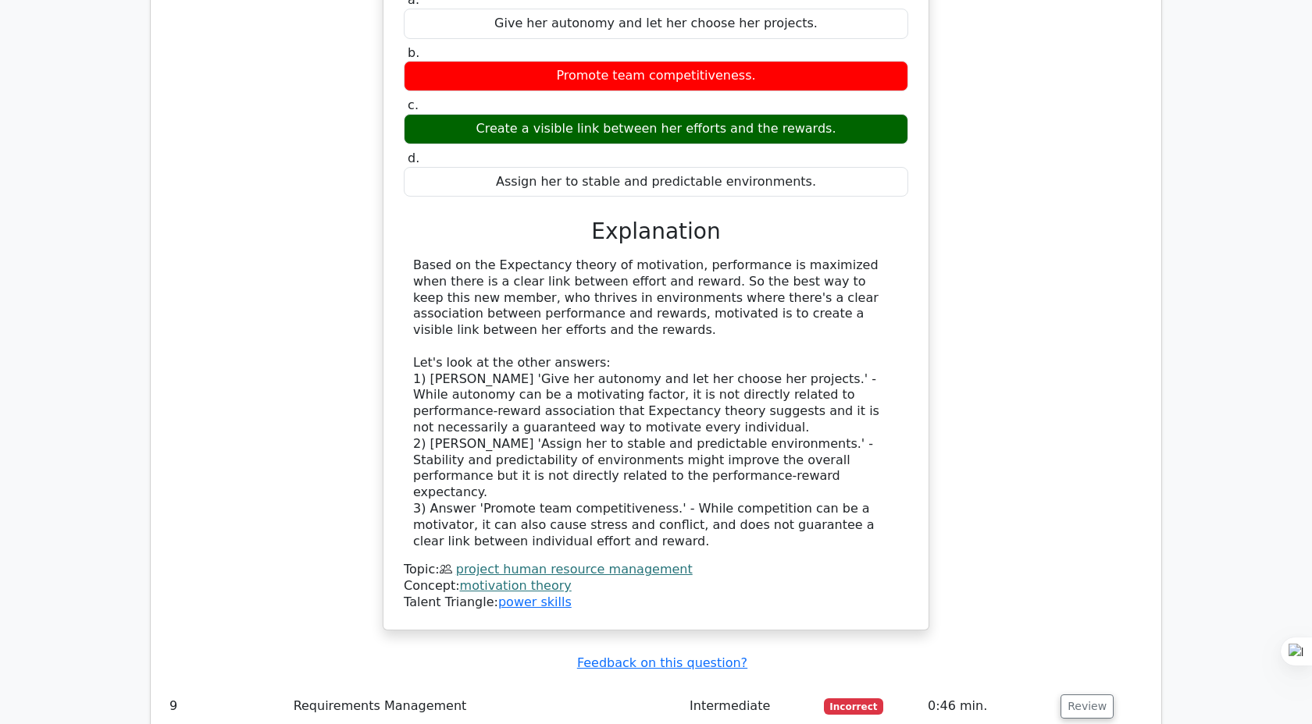
scroll to position [4084, 0]
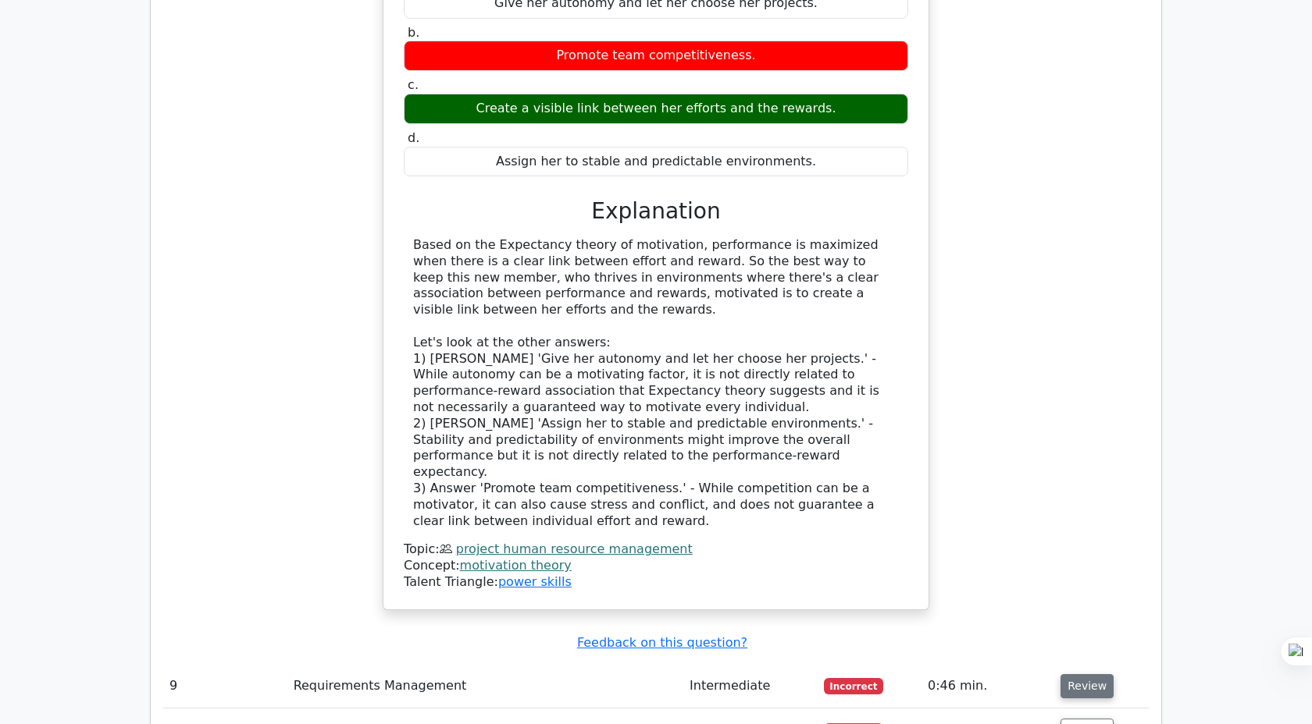
click at [1080, 674] on button "Review" at bounding box center [1086, 686] width 53 height 24
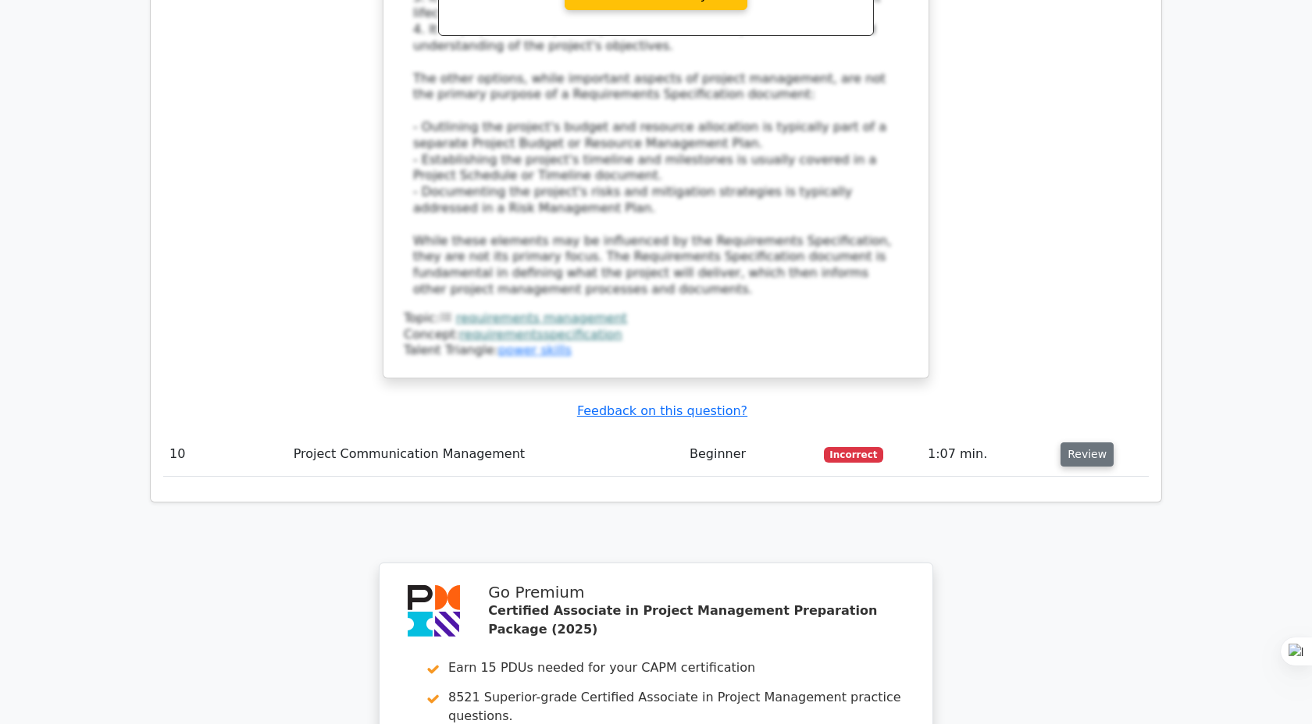
scroll to position [5258, 0]
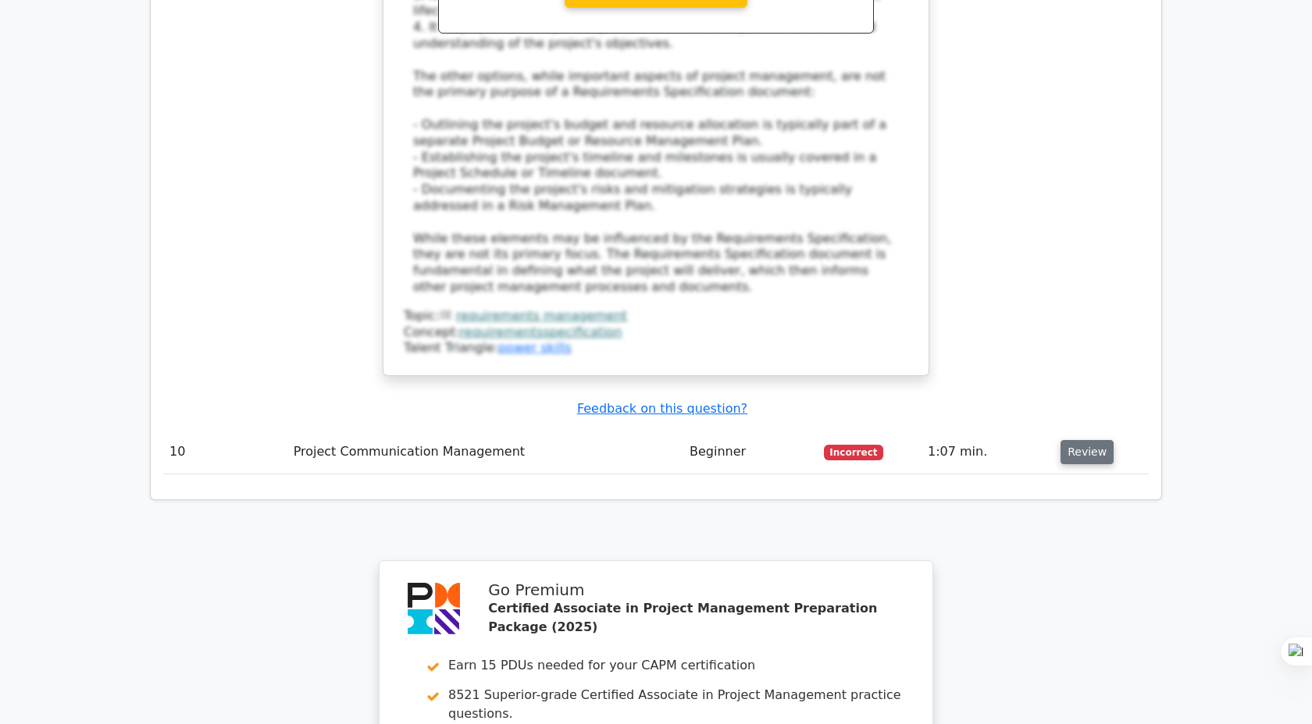
click at [1081, 440] on button "Review" at bounding box center [1086, 452] width 53 height 24
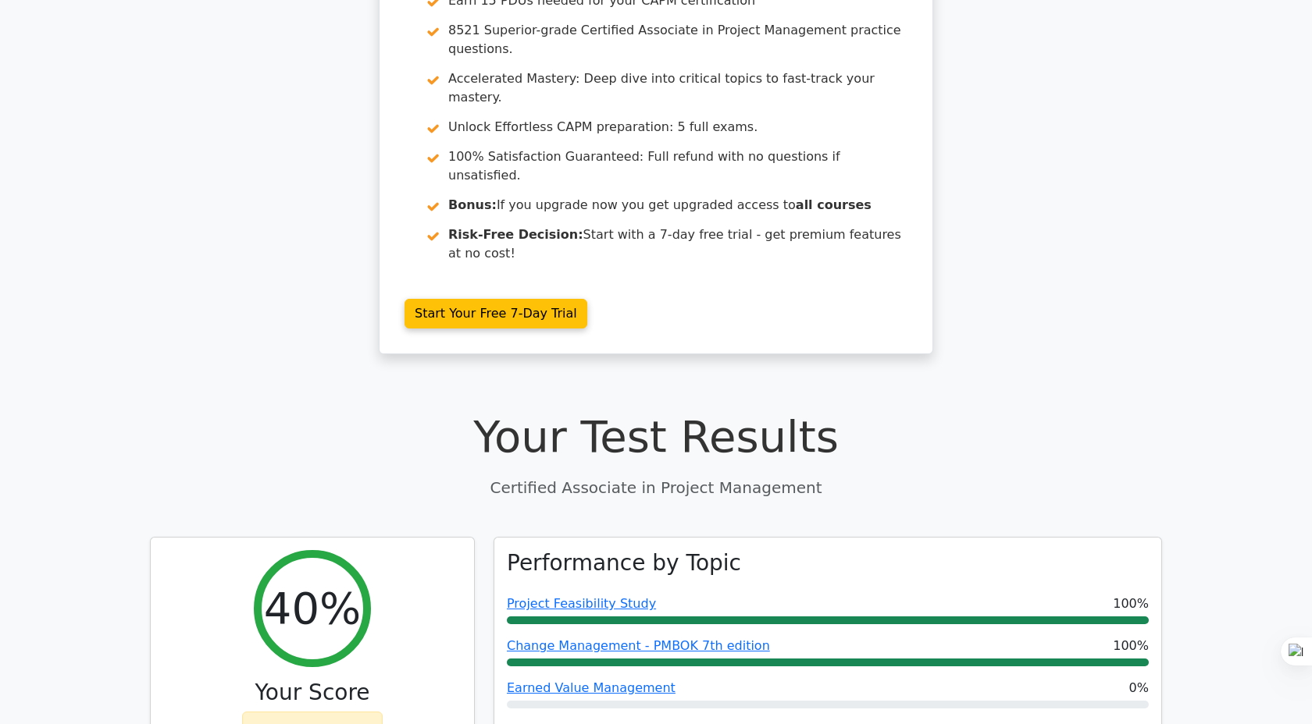
scroll to position [0, 0]
